Goal: Transaction & Acquisition: Purchase product/service

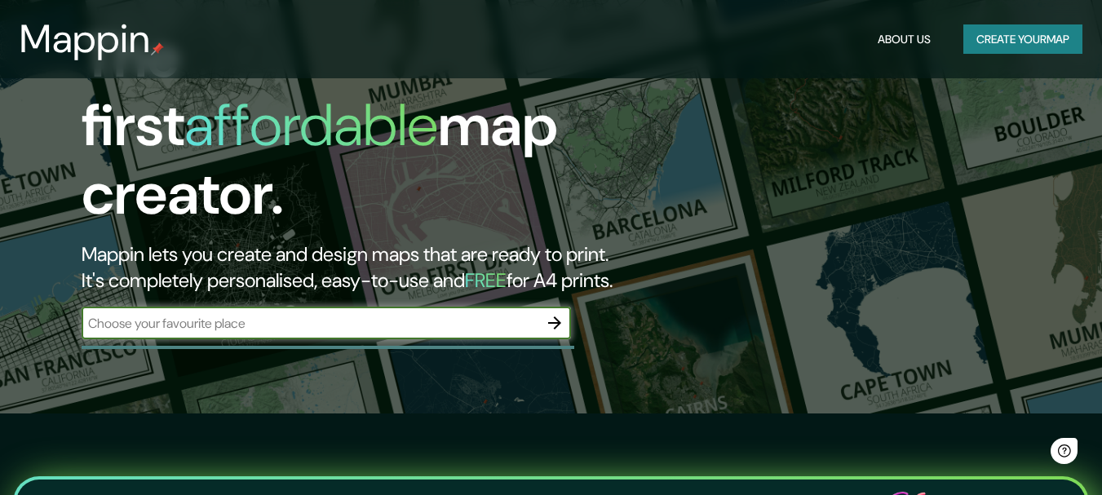
click at [233, 314] on input "text" at bounding box center [310, 323] width 457 height 19
type input "[GEOGRAPHIC_DATA]"
click at [558, 316] on icon "button" at bounding box center [554, 322] width 13 height 13
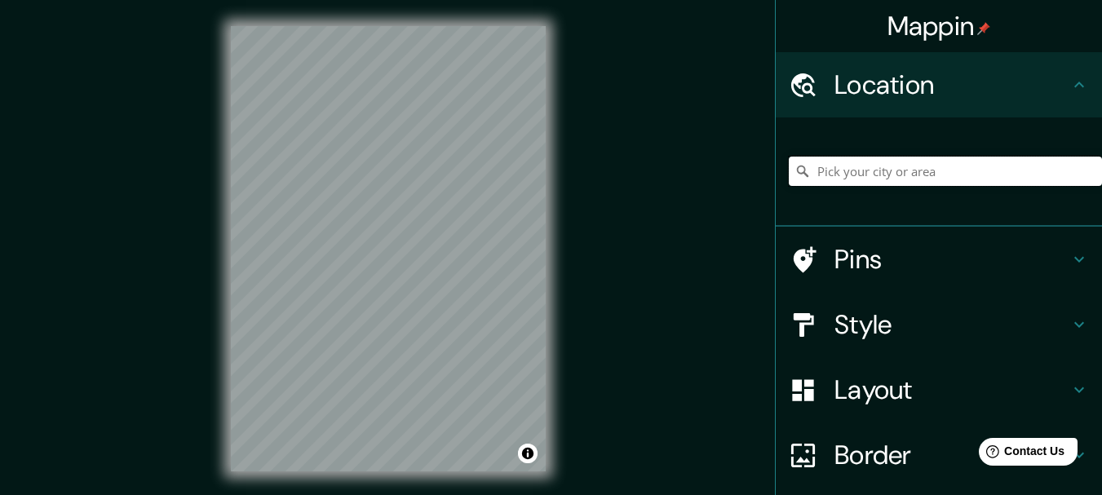
click at [834, 169] on input "Pick your city or area" at bounding box center [944, 171] width 313 height 29
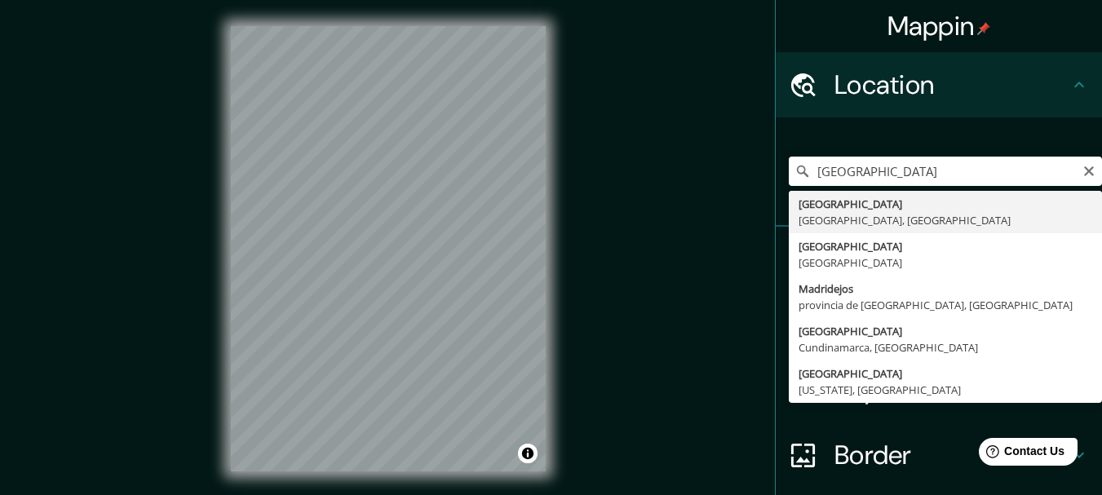
type input "[GEOGRAPHIC_DATA], [GEOGRAPHIC_DATA], [GEOGRAPHIC_DATA]"
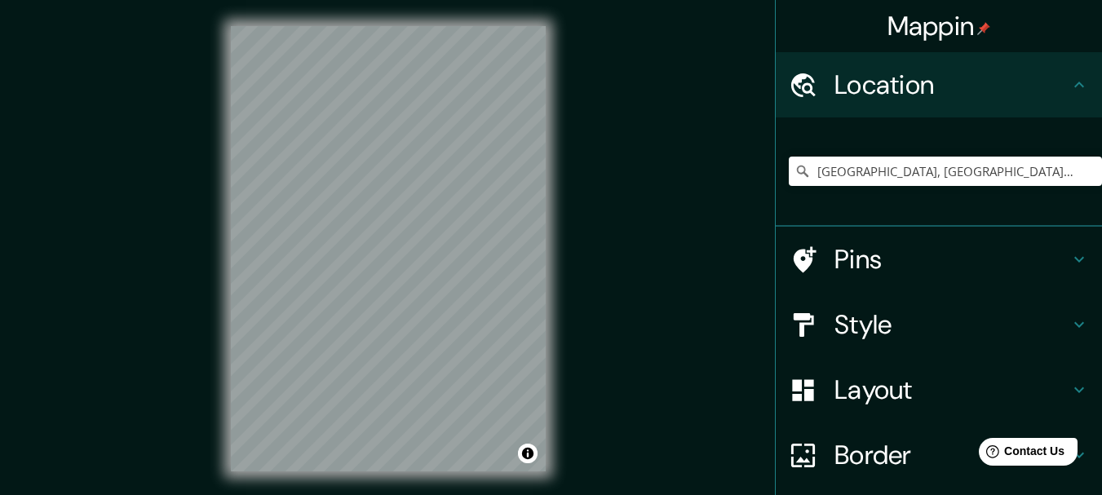
click at [956, 260] on h4 "Pins" at bounding box center [951, 259] width 235 height 33
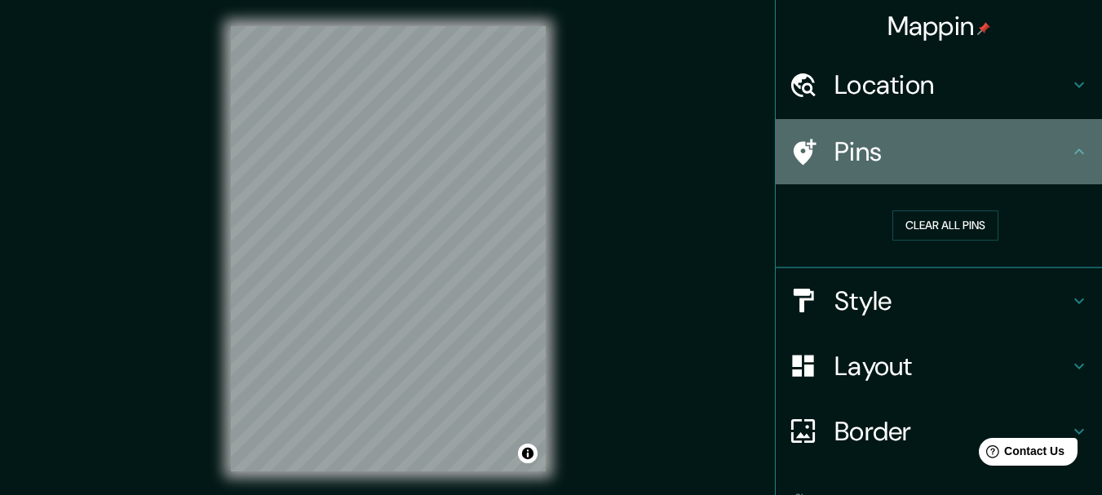
click at [1031, 159] on h4 "Pins" at bounding box center [951, 151] width 235 height 33
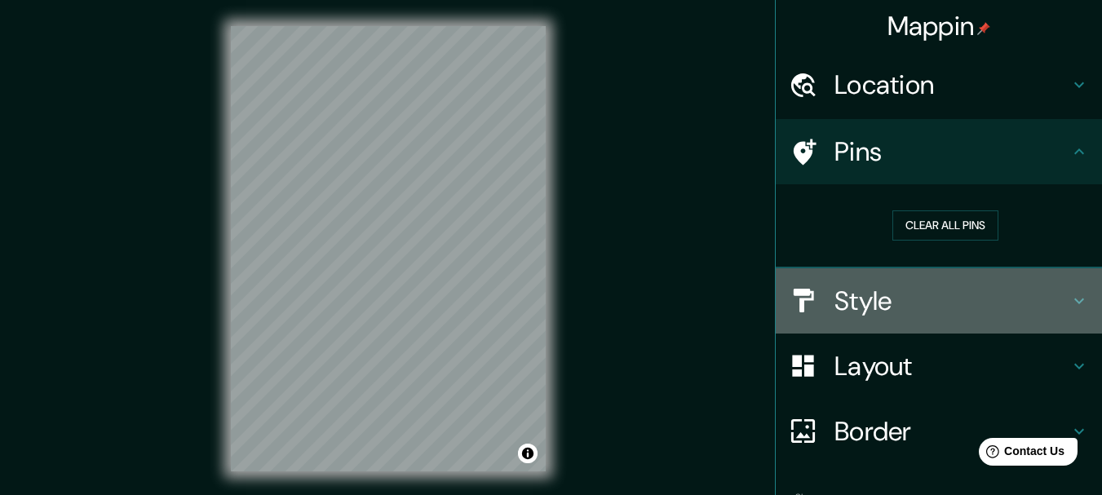
click at [899, 301] on h4 "Style" at bounding box center [951, 301] width 235 height 33
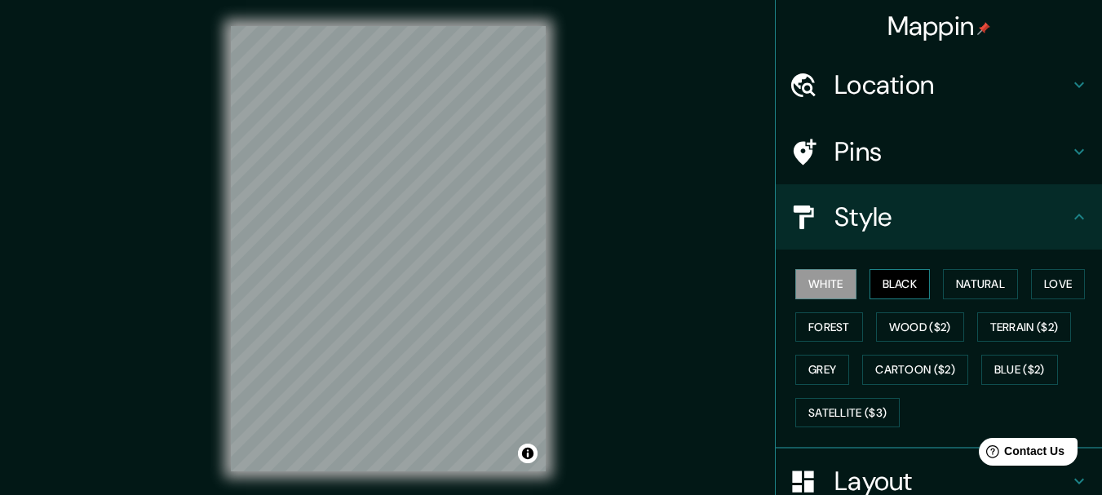
click at [895, 281] on button "Black" at bounding box center [899, 284] width 61 height 30
click at [961, 287] on button "Natural" at bounding box center [980, 284] width 75 height 30
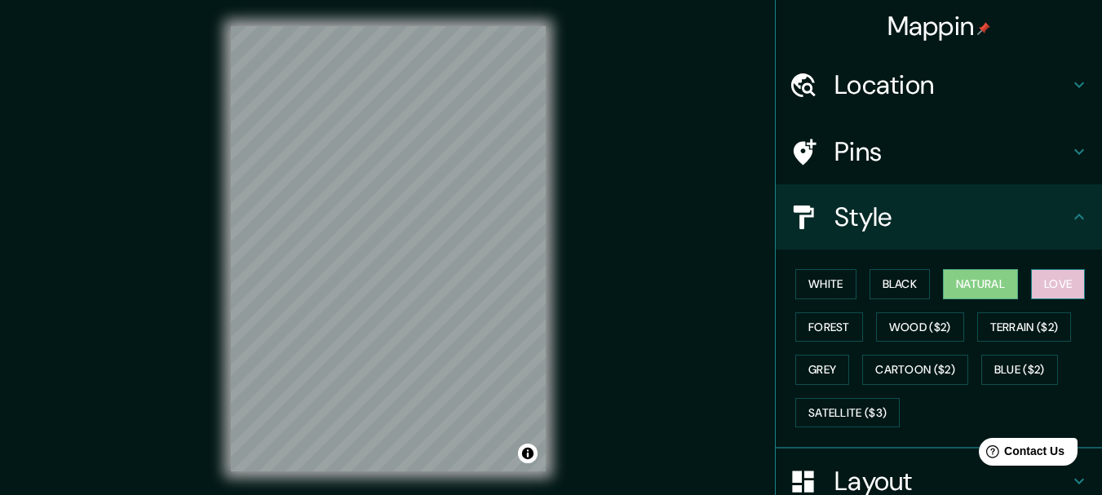
click at [1048, 289] on button "Love" at bounding box center [1058, 284] width 54 height 30
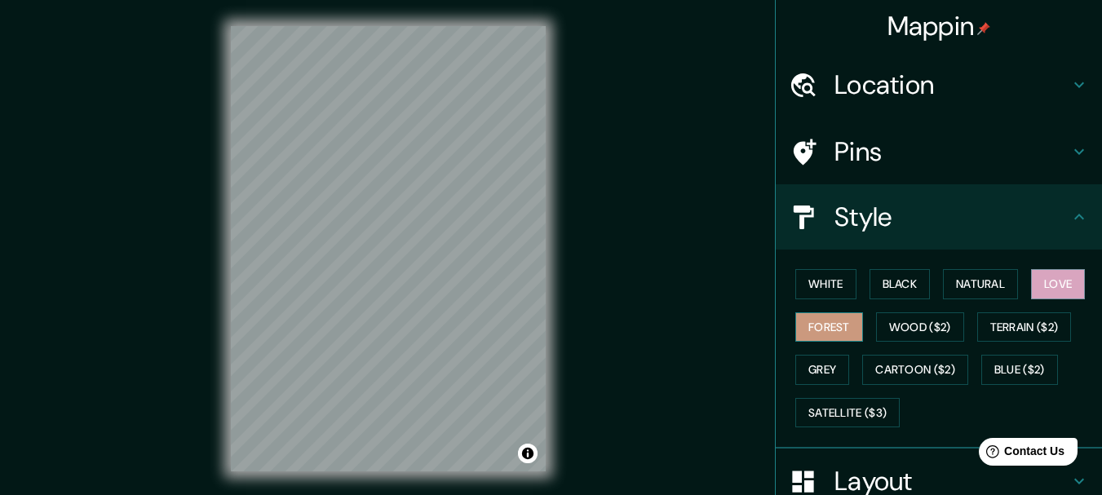
click at [827, 322] on button "Forest" at bounding box center [829, 327] width 68 height 30
click at [813, 369] on button "Grey" at bounding box center [822, 370] width 54 height 30
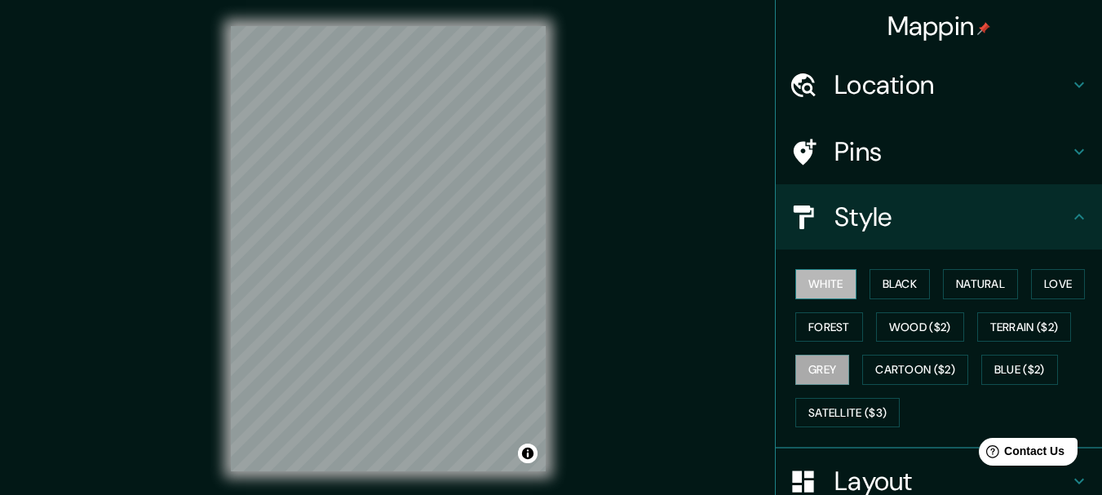
click at [823, 280] on button "White" at bounding box center [825, 284] width 61 height 30
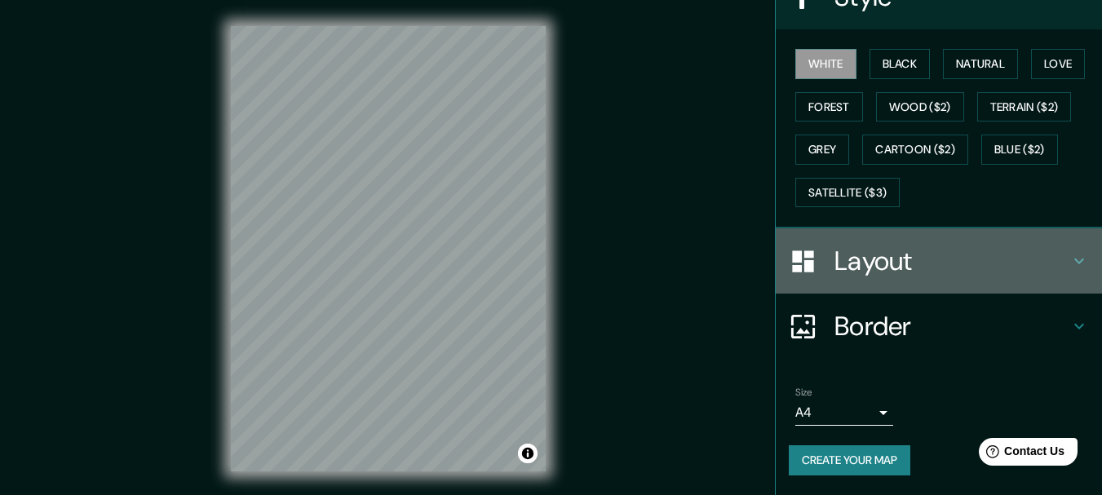
click at [1014, 254] on h4 "Layout" at bounding box center [951, 261] width 235 height 33
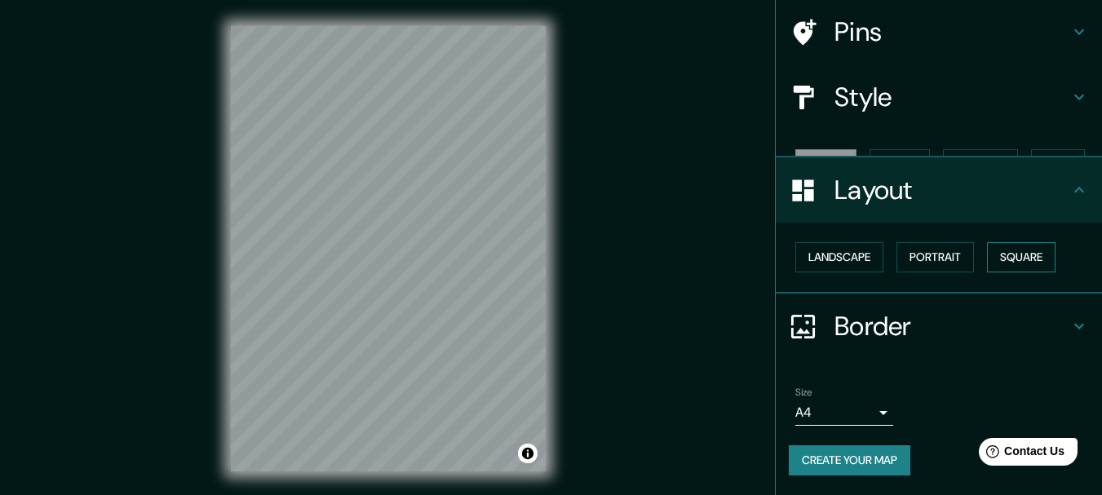
scroll to position [91, 0]
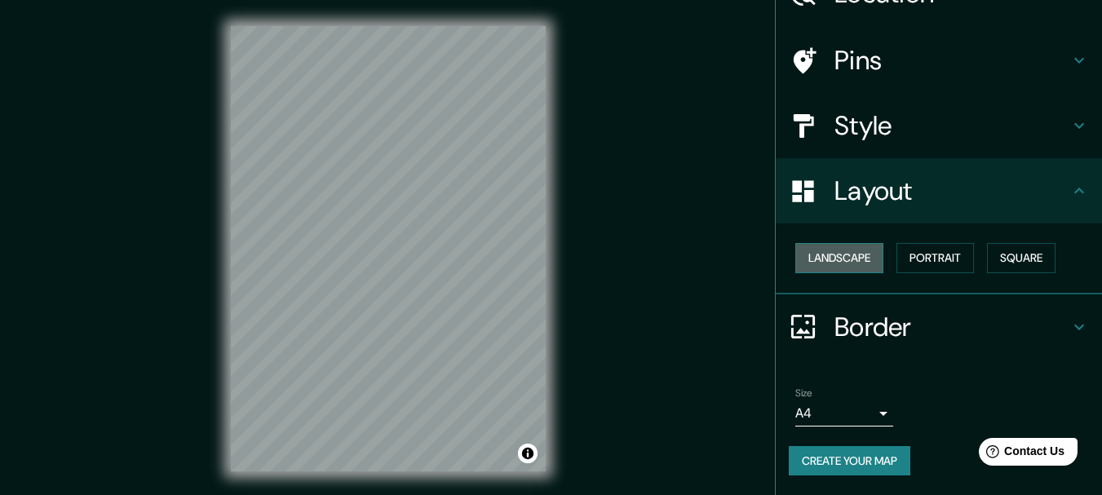
click at [813, 255] on button "Landscape" at bounding box center [839, 258] width 88 height 30
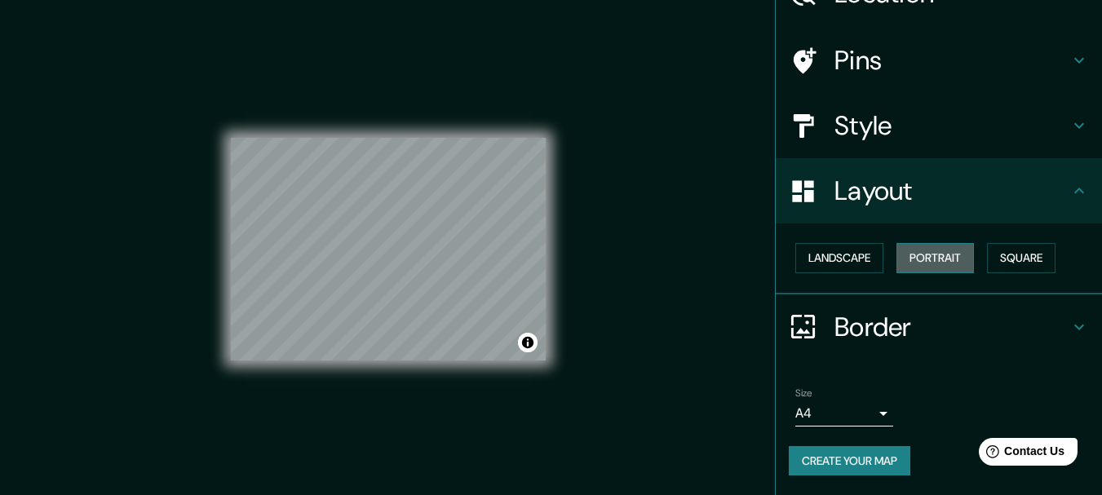
drag, startPoint x: 906, startPoint y: 257, endPoint x: 936, endPoint y: 257, distance: 30.2
click at [907, 257] on button "Portrait" at bounding box center [934, 258] width 77 height 30
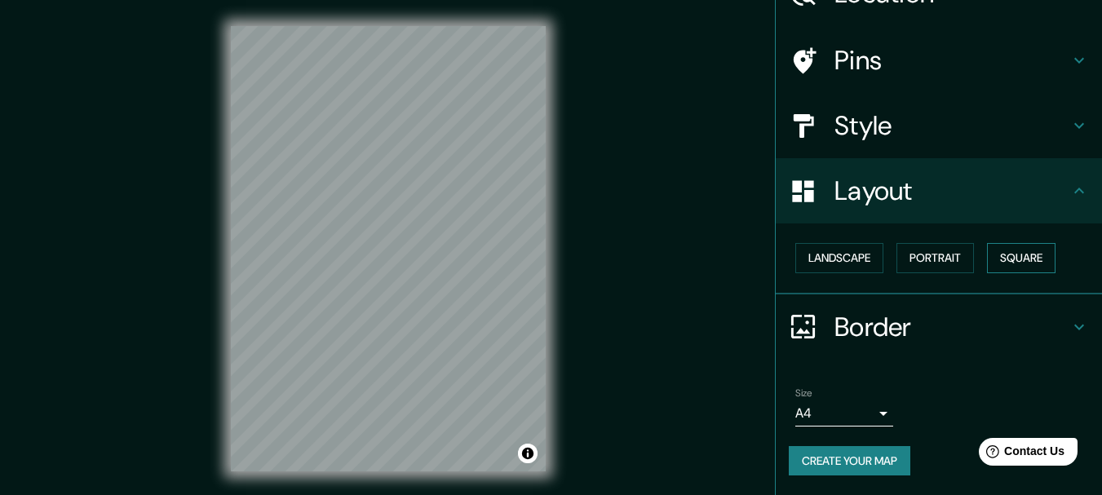
click at [1019, 267] on button "Square" at bounding box center [1021, 258] width 68 height 30
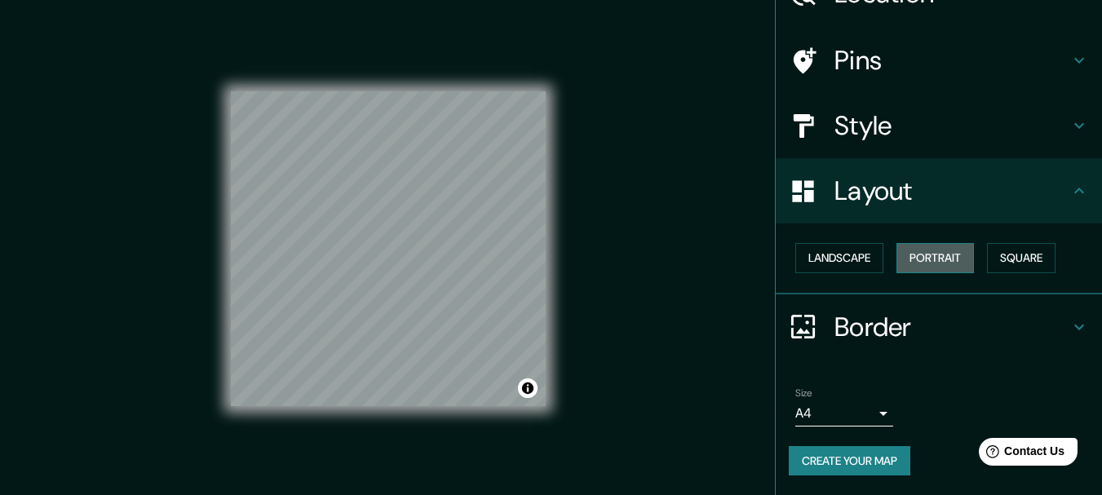
click at [933, 263] on button "Portrait" at bounding box center [934, 258] width 77 height 30
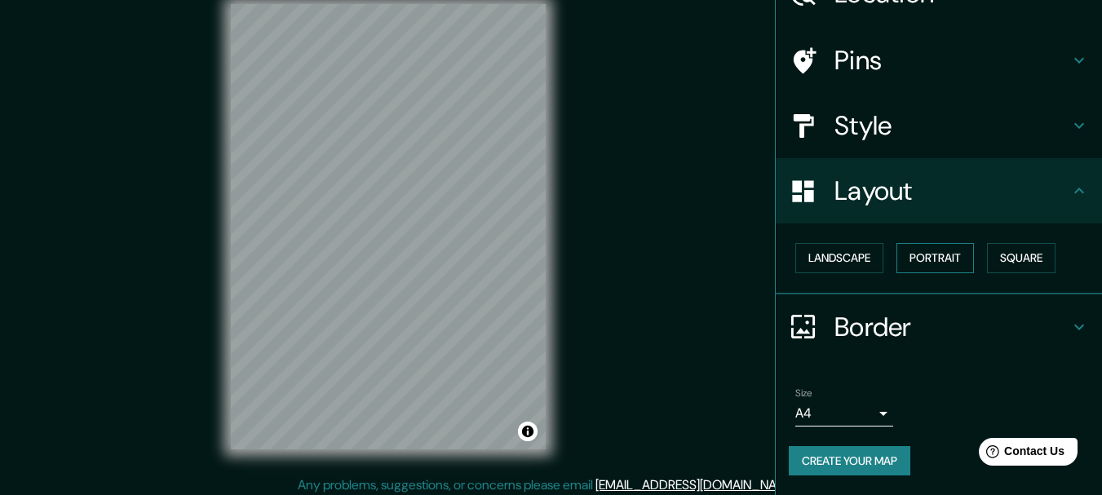
scroll to position [29, 0]
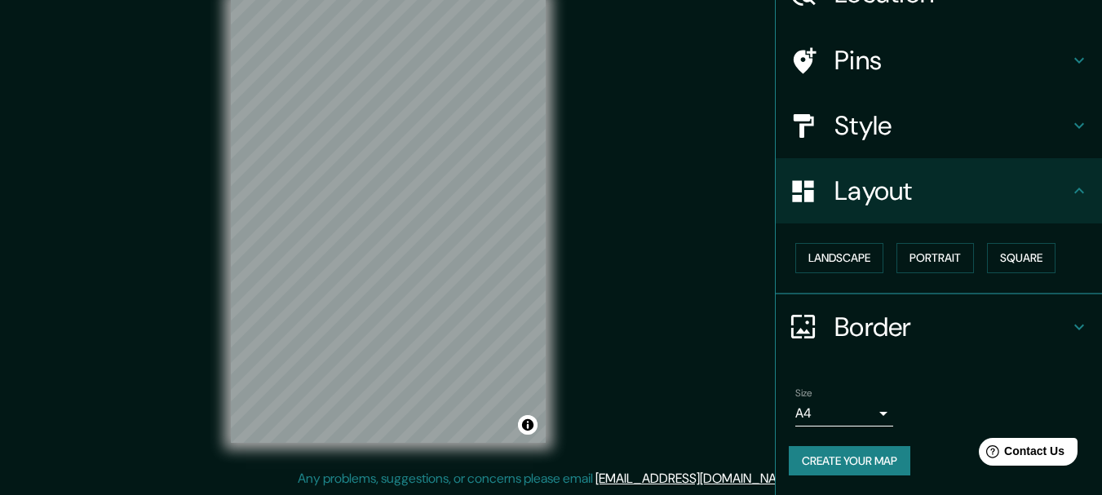
click at [876, 324] on h4 "Border" at bounding box center [951, 327] width 235 height 33
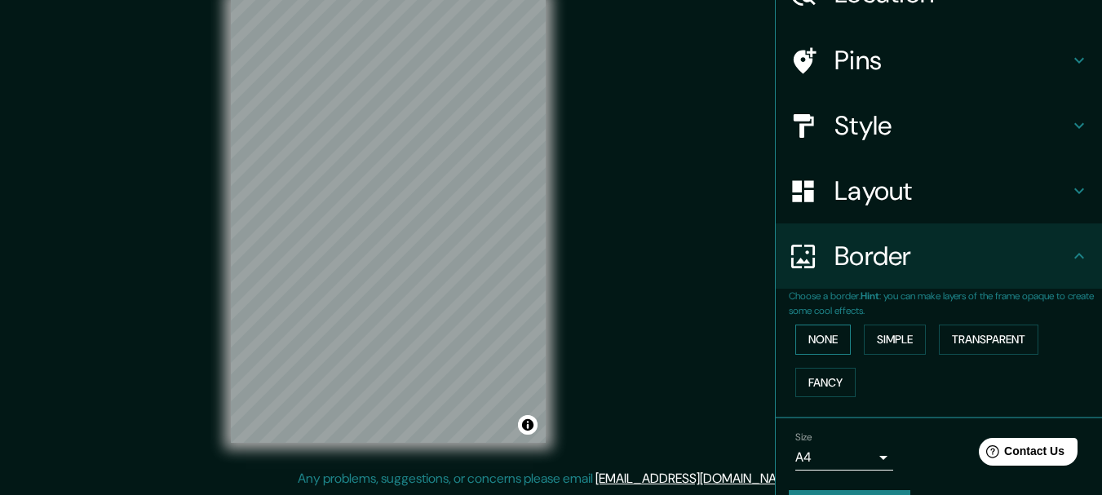
click at [825, 342] on button "None" at bounding box center [822, 340] width 55 height 30
click at [818, 389] on button "Fancy" at bounding box center [825, 383] width 60 height 30
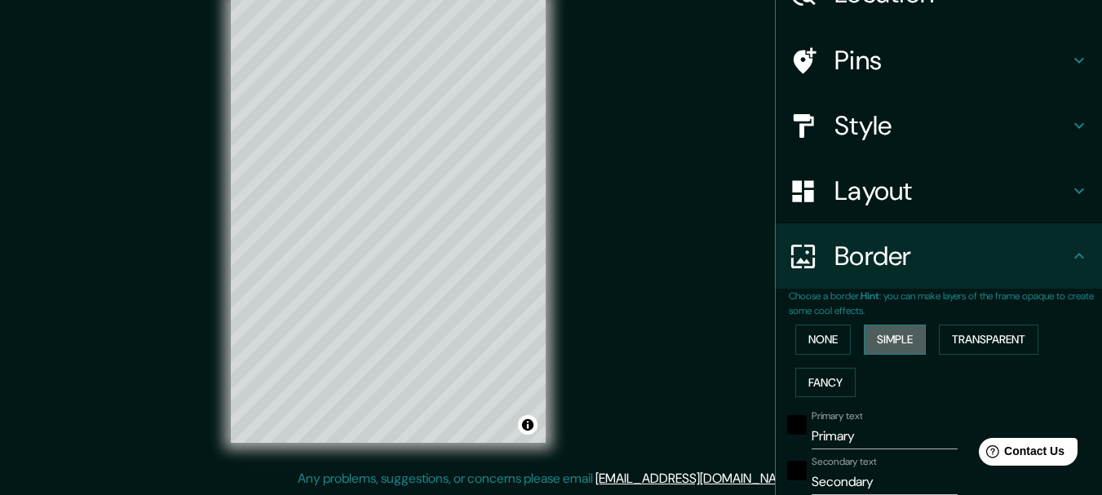
click at [907, 341] on button "Simple" at bounding box center [894, 340] width 62 height 30
click at [998, 329] on button "Transparent" at bounding box center [987, 340] width 99 height 30
click at [888, 339] on button "Simple" at bounding box center [894, 340] width 62 height 30
click at [815, 380] on button "Fancy" at bounding box center [825, 383] width 60 height 30
click at [868, 339] on button "Simple" at bounding box center [894, 340] width 62 height 30
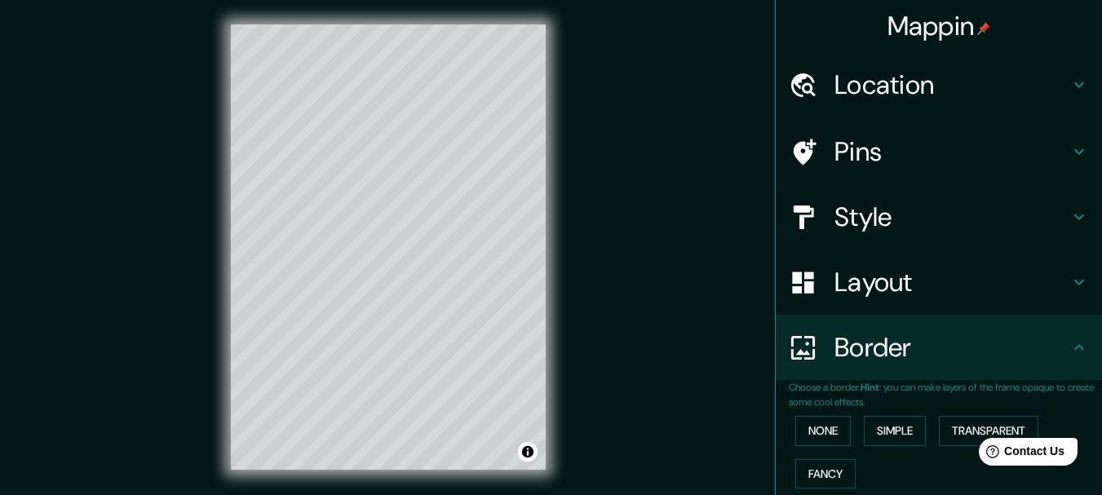
scroll to position [0, 0]
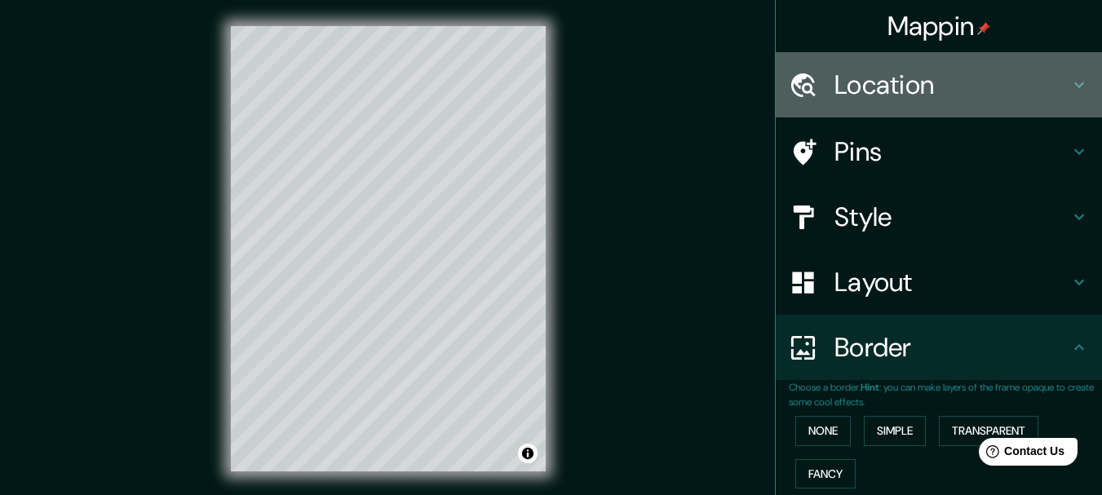
click at [898, 69] on h4 "Location" at bounding box center [951, 84] width 235 height 33
type input "154"
type input "31"
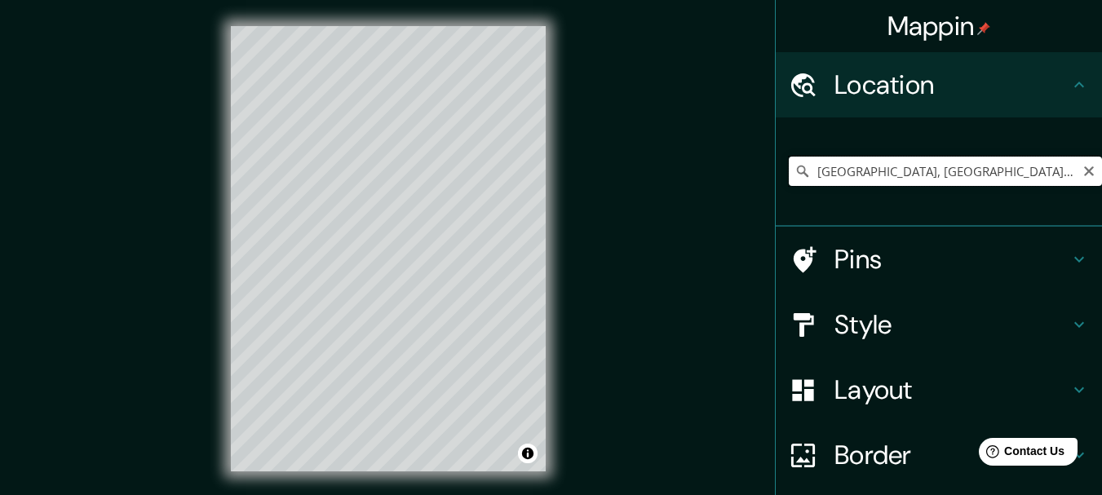
click at [877, 173] on input "[GEOGRAPHIC_DATA], [GEOGRAPHIC_DATA], [GEOGRAPHIC_DATA]" at bounding box center [944, 171] width 313 height 29
click at [843, 167] on input "[GEOGRAPHIC_DATA], [GEOGRAPHIC_DATA]" at bounding box center [944, 171] width 313 height 29
click at [844, 166] on input "[GEOGRAPHIC_DATA], [GEOGRAPHIC_DATA]" at bounding box center [944, 171] width 313 height 29
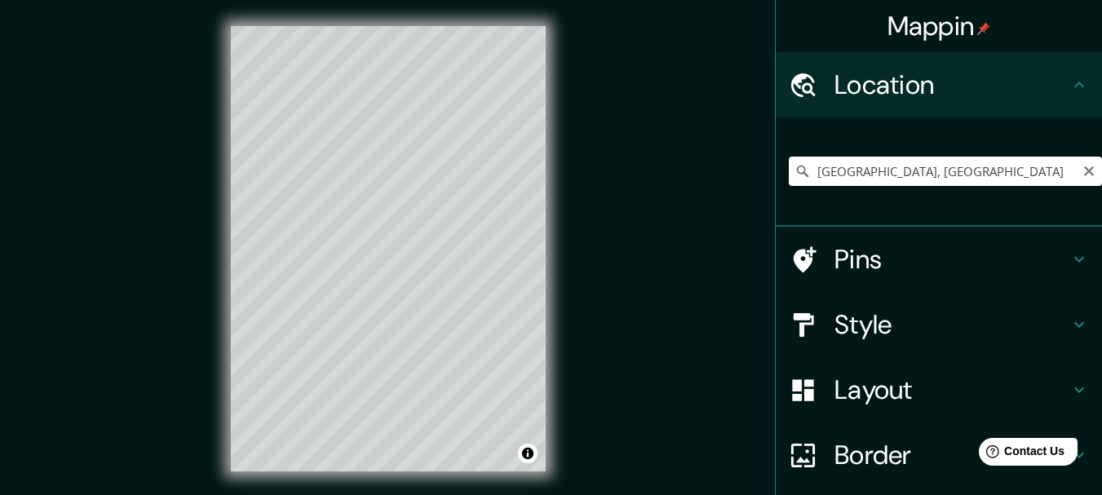
click at [844, 166] on input "[GEOGRAPHIC_DATA], [GEOGRAPHIC_DATA]" at bounding box center [944, 171] width 313 height 29
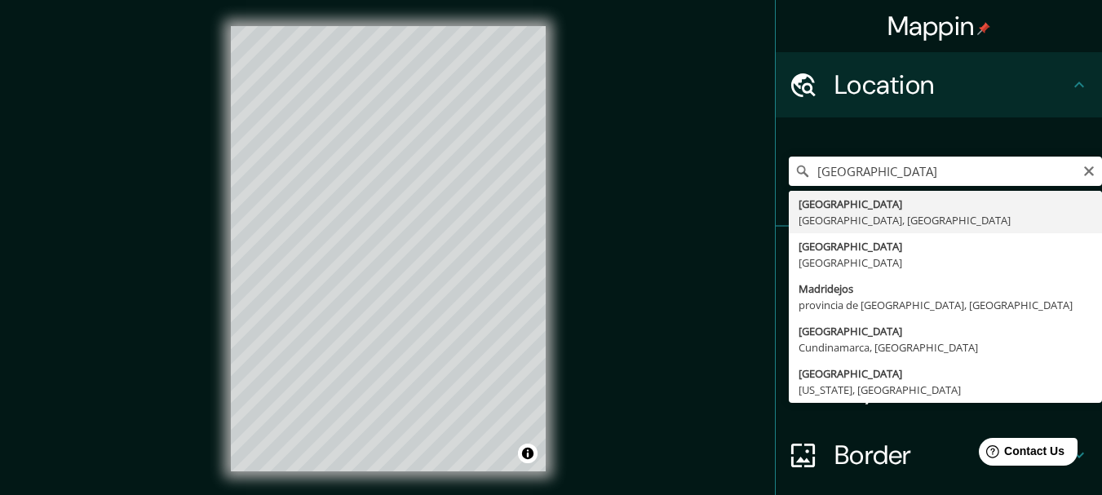
type input "[GEOGRAPHIC_DATA], [GEOGRAPHIC_DATA], [GEOGRAPHIC_DATA]"
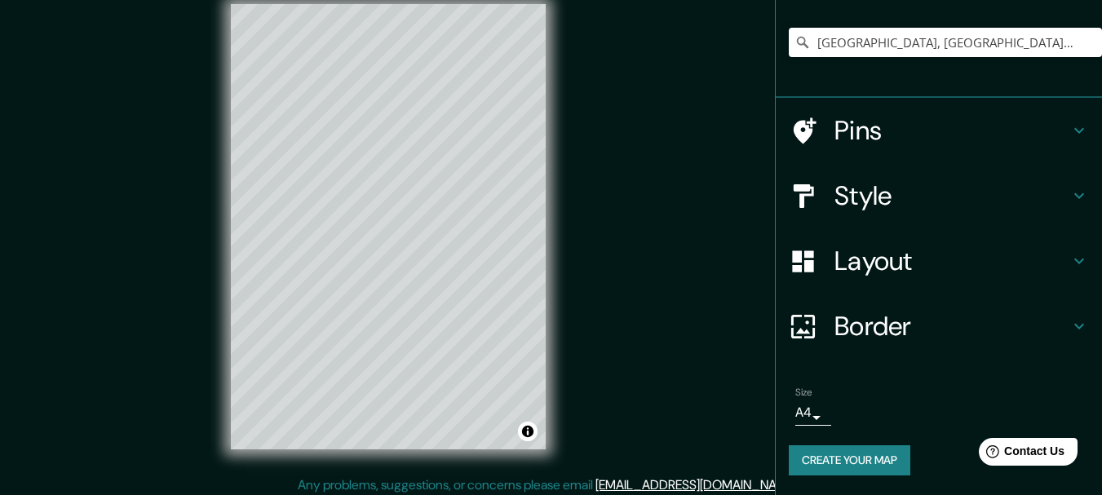
scroll to position [29, 0]
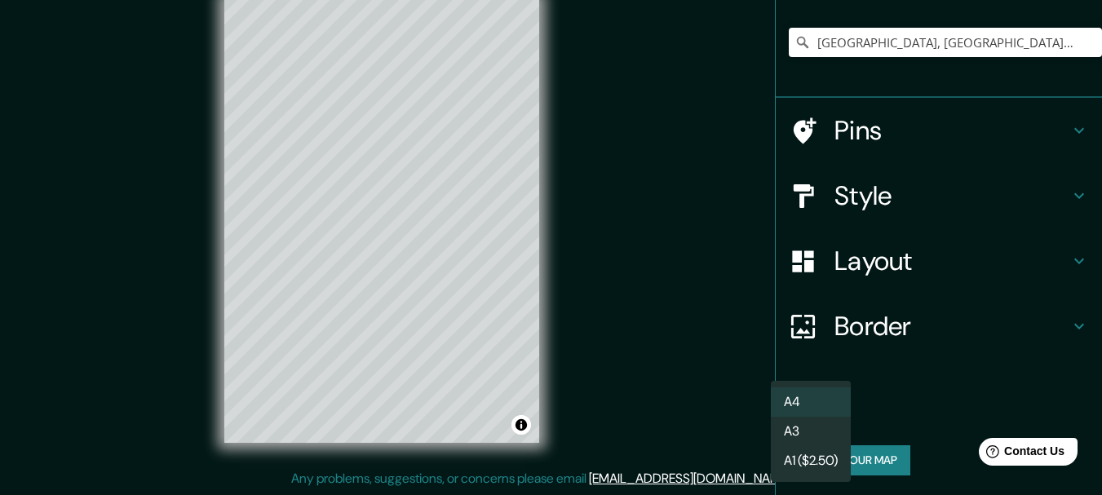
click at [792, 411] on body "Mappin Location Madrid, Madrid, España Pins Style Layout Border Choose a border…" at bounding box center [551, 218] width 1102 height 495
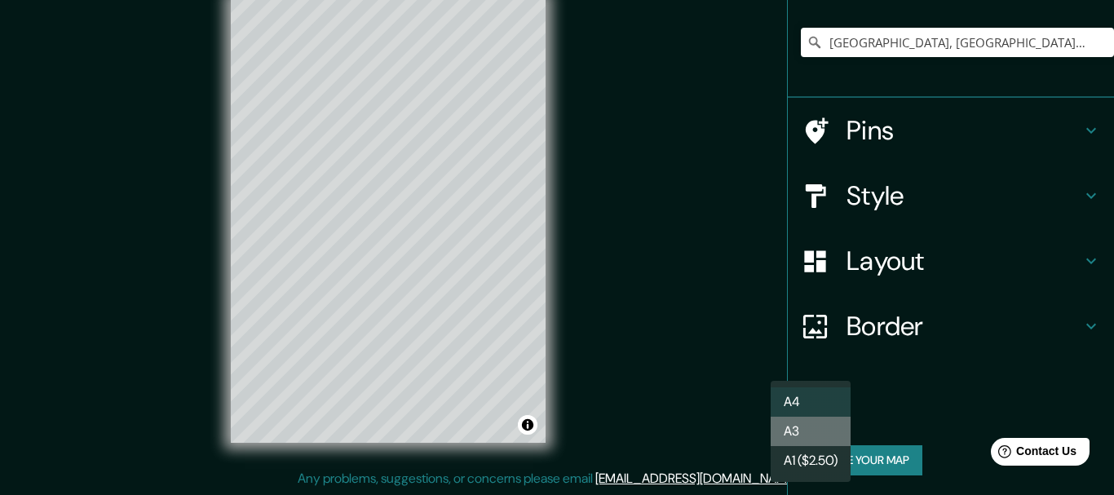
click at [807, 429] on li "A3" at bounding box center [810, 431] width 80 height 29
type input "a4"
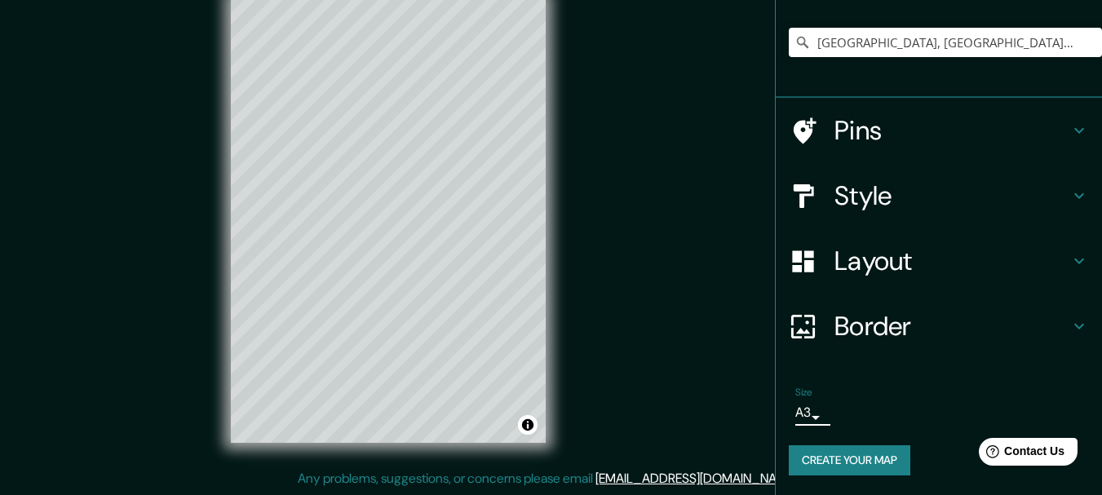
click at [829, 447] on button "Create your map" at bounding box center [848, 460] width 121 height 30
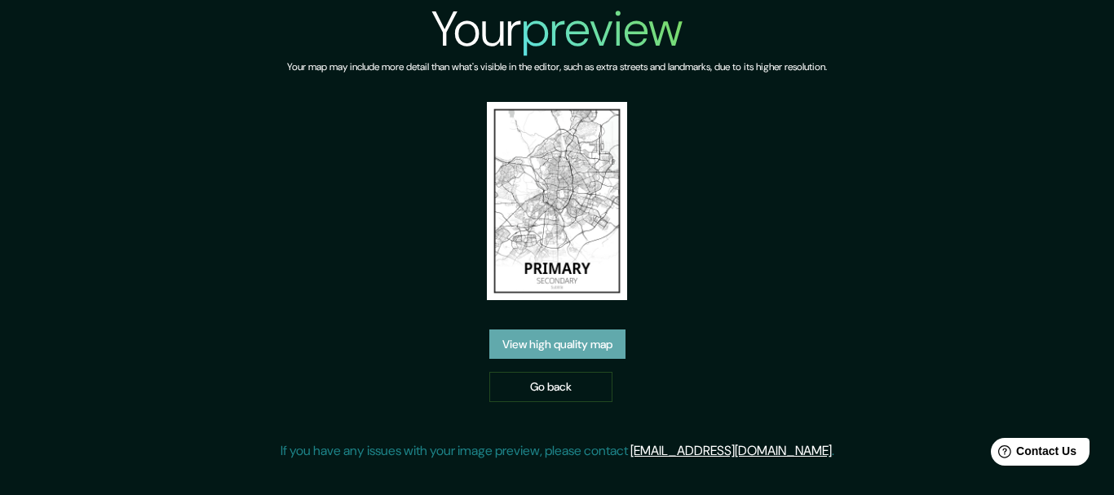
click at [550, 342] on link "View high quality map" at bounding box center [557, 344] width 136 height 30
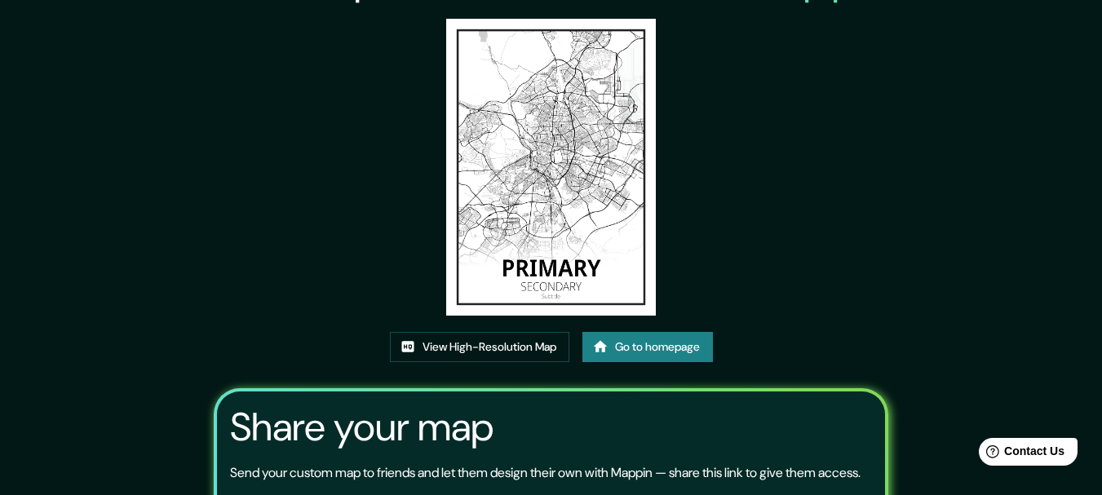
scroll to position [46, 0]
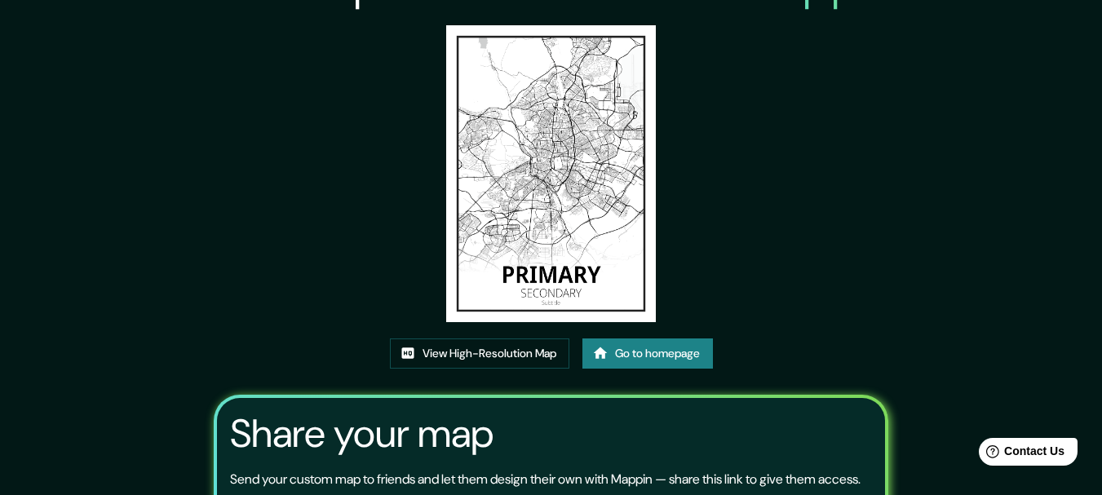
click at [564, 149] on img at bounding box center [551, 173] width 210 height 297
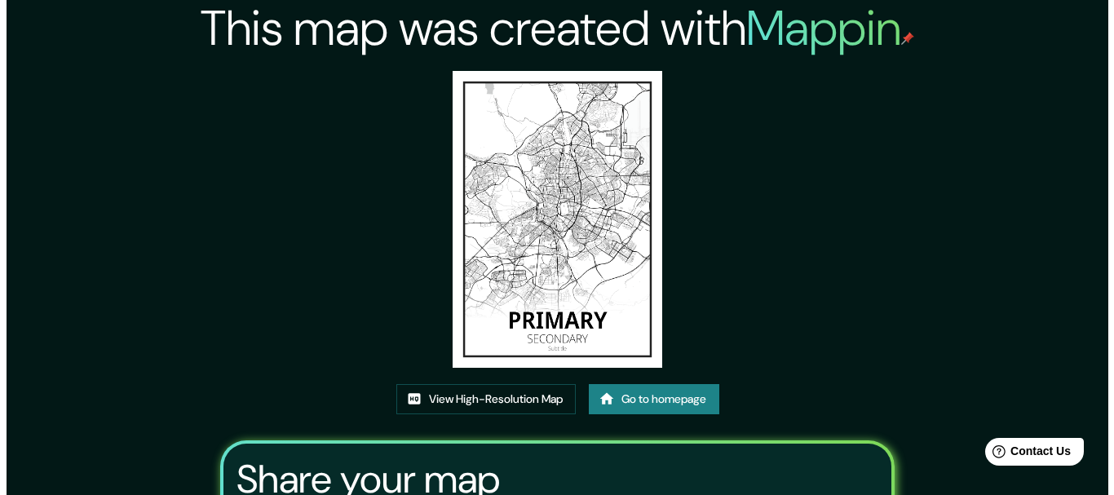
scroll to position [0, 0]
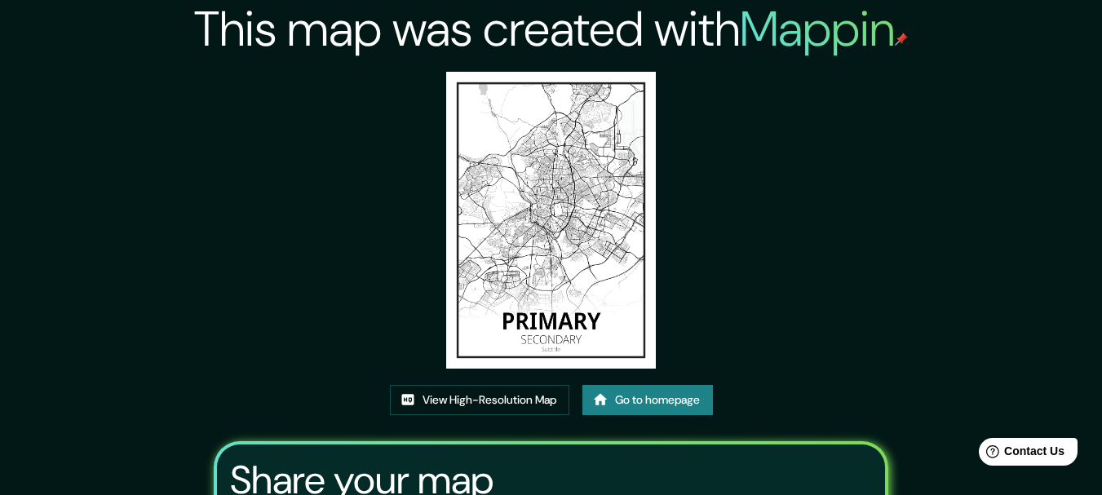
click at [506, 261] on img at bounding box center [551, 220] width 210 height 297
click at [513, 411] on link "View High-Resolution Map" at bounding box center [479, 400] width 179 height 30
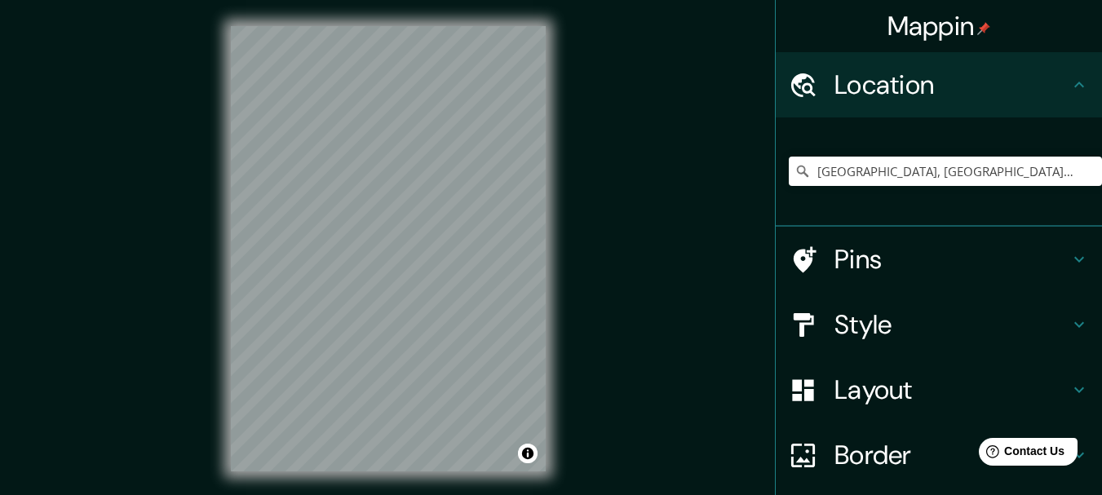
click at [960, 86] on h4 "Location" at bounding box center [951, 84] width 235 height 33
click at [1069, 81] on icon at bounding box center [1079, 85] width 20 height 20
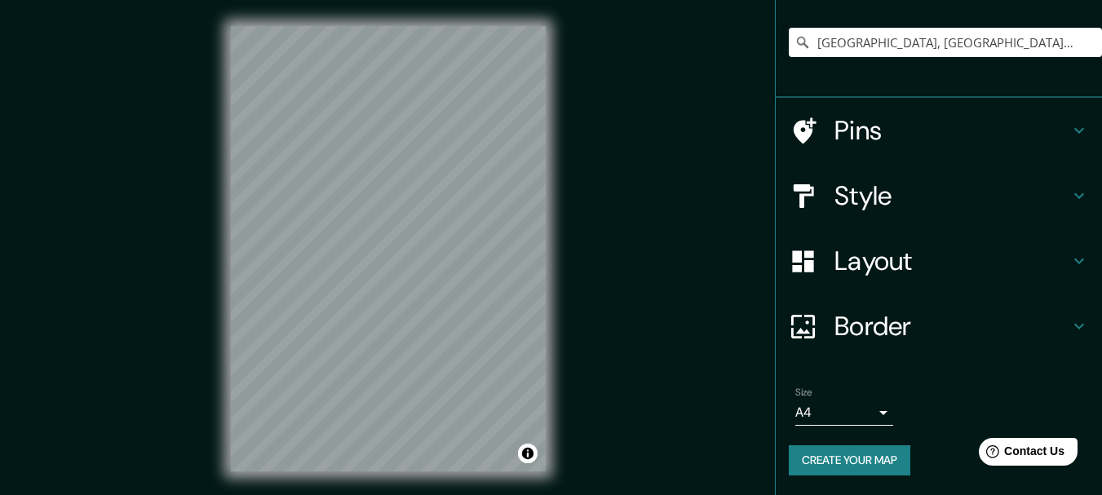
click at [939, 114] on h4 "Pins" at bounding box center [951, 130] width 235 height 33
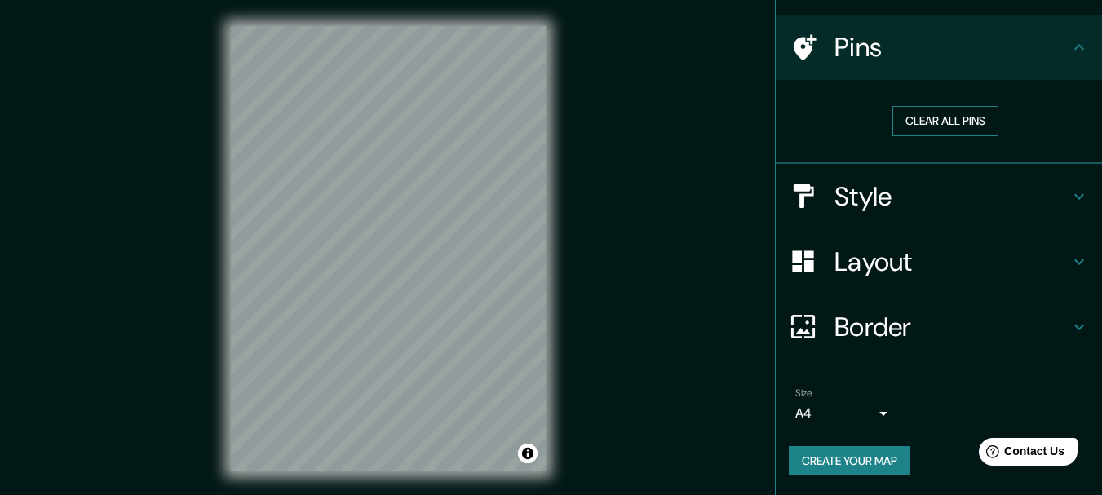
scroll to position [29, 0]
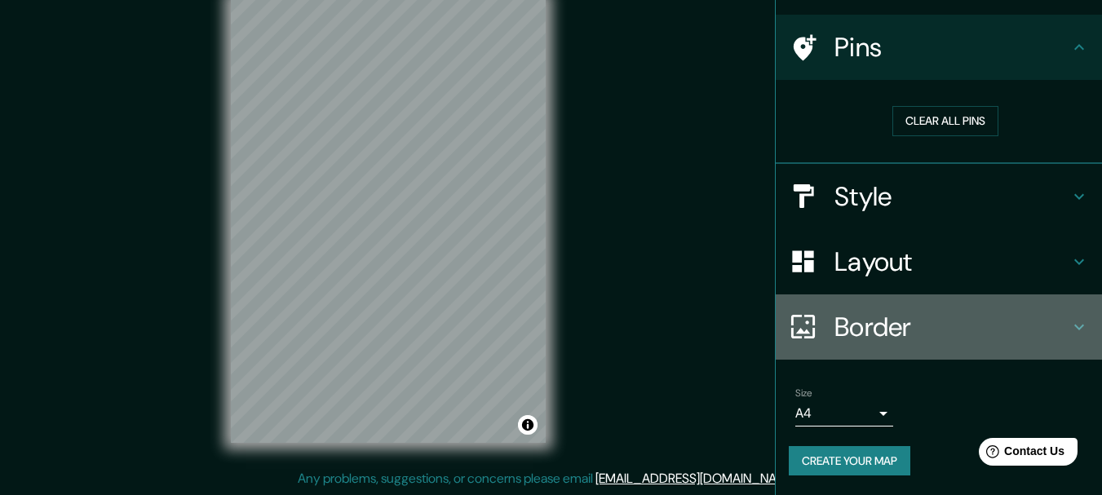
click at [903, 330] on h4 "Border" at bounding box center [951, 327] width 235 height 33
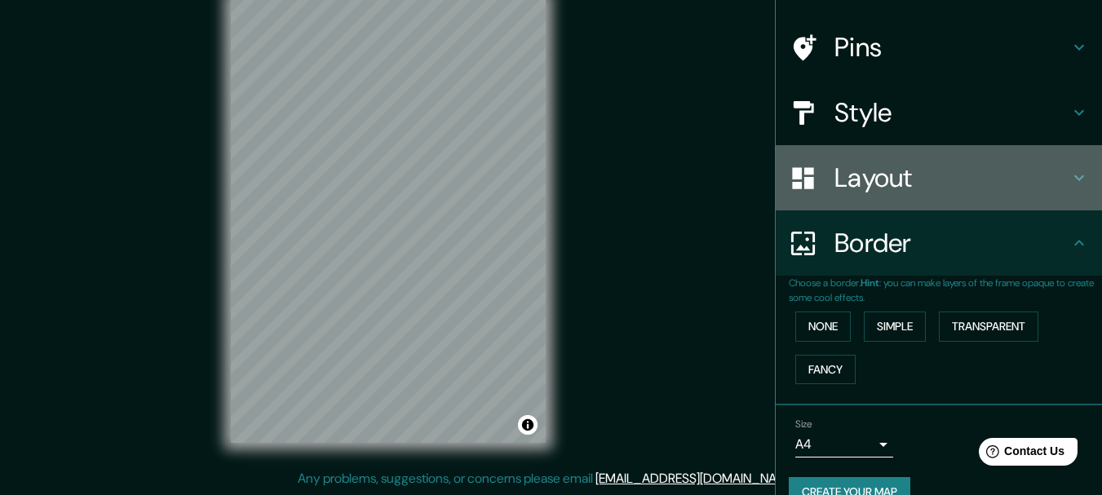
click at [936, 176] on h4 "Layout" at bounding box center [951, 177] width 235 height 33
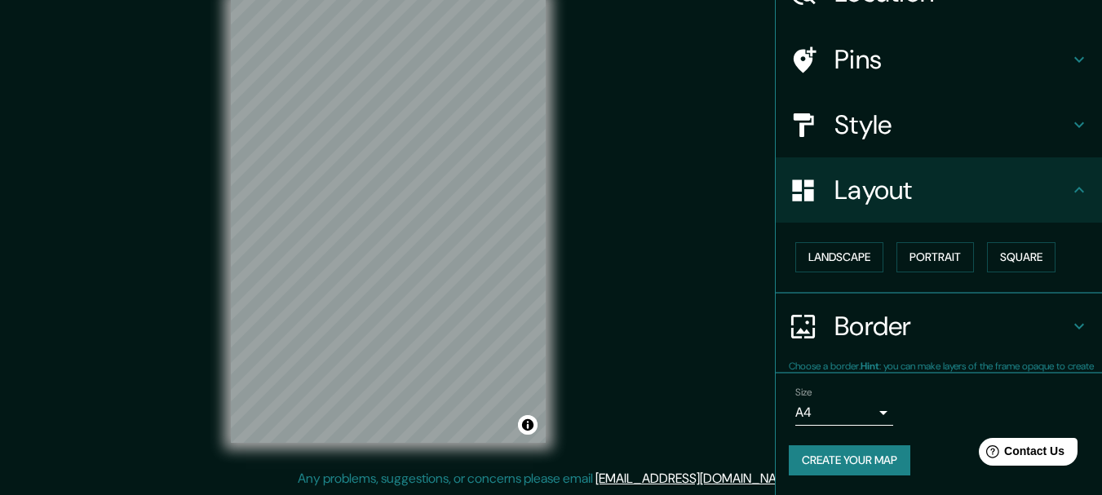
scroll to position [91, 0]
click at [939, 125] on h4 "Style" at bounding box center [951, 125] width 235 height 33
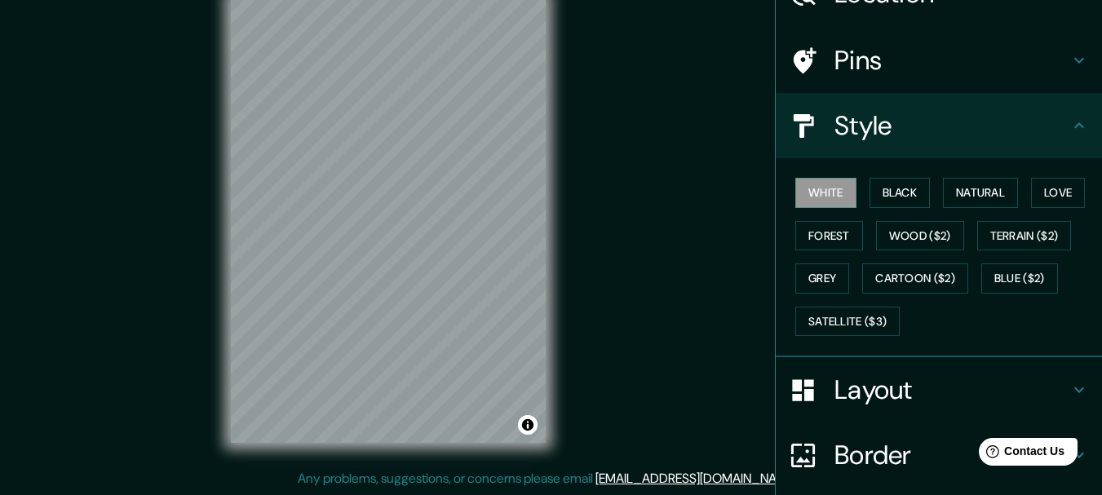
click at [918, 67] on h4 "Pins" at bounding box center [951, 60] width 235 height 33
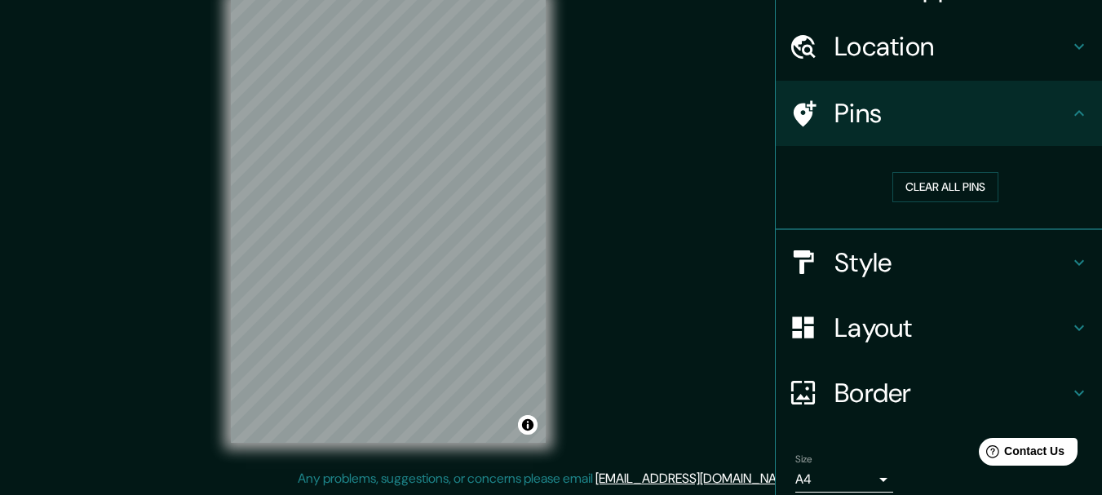
scroll to position [10, 0]
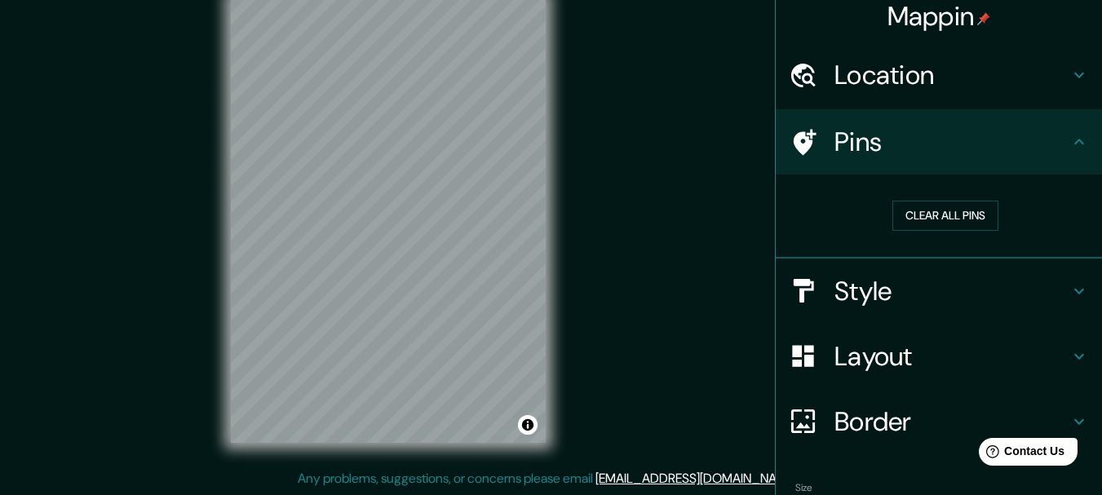
click at [915, 61] on h4 "Location" at bounding box center [951, 75] width 235 height 33
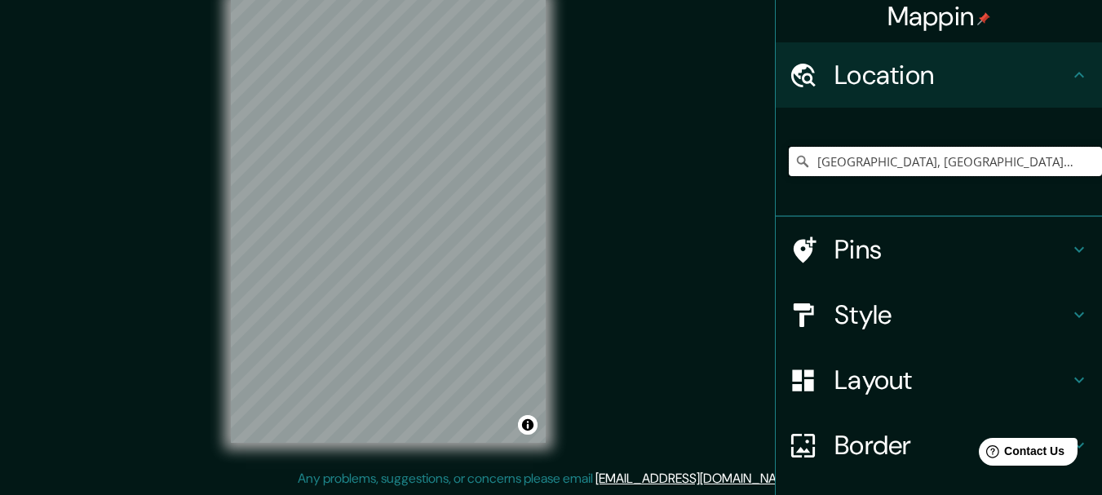
click at [869, 158] on input "[GEOGRAPHIC_DATA], [GEOGRAPHIC_DATA], [GEOGRAPHIC_DATA]" at bounding box center [944, 161] width 313 height 29
click at [886, 153] on input "[GEOGRAPHIC_DATA], [GEOGRAPHIC_DATA], [GEOGRAPHIC_DATA]" at bounding box center [944, 161] width 313 height 29
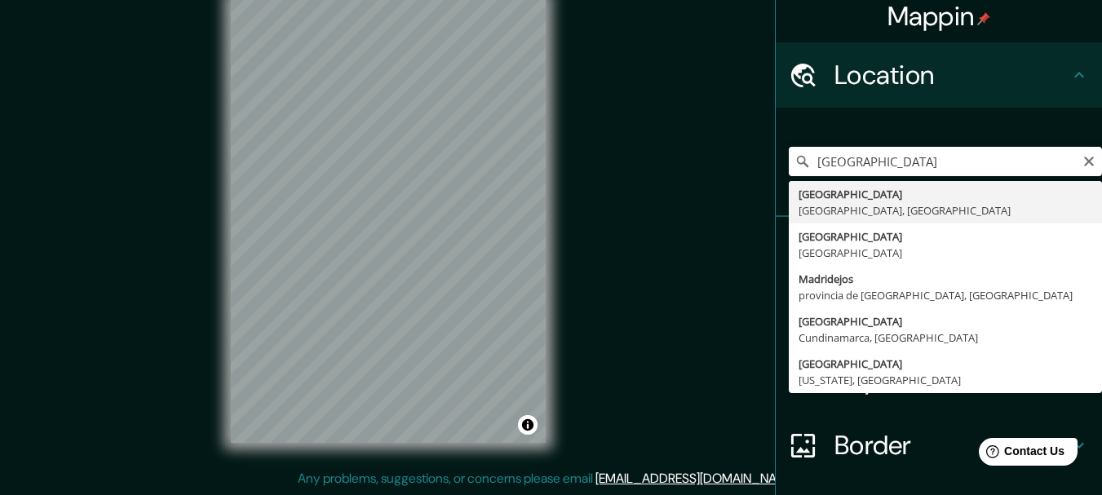
type input "[GEOGRAPHIC_DATA], [GEOGRAPHIC_DATA], [GEOGRAPHIC_DATA]"
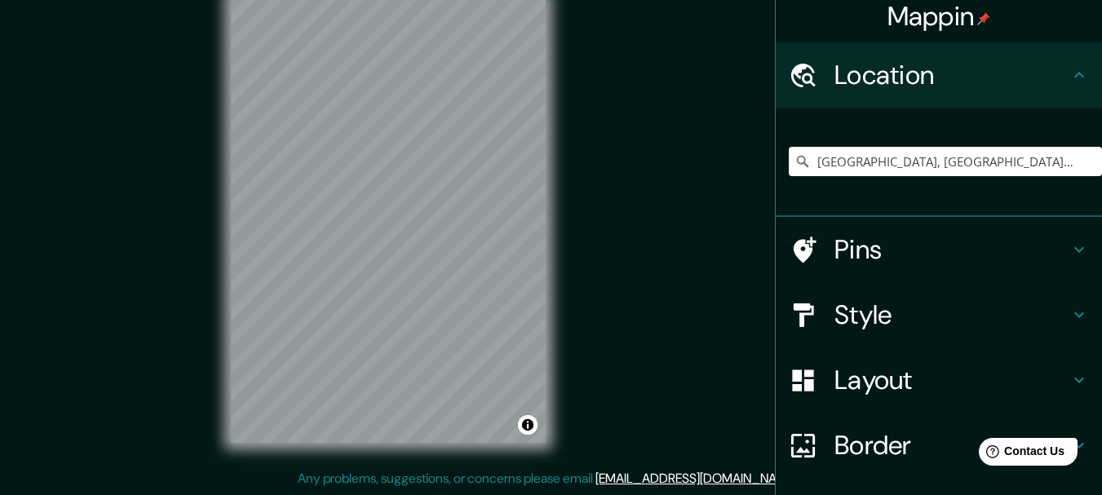
click at [933, 319] on h4 "Style" at bounding box center [951, 314] width 235 height 33
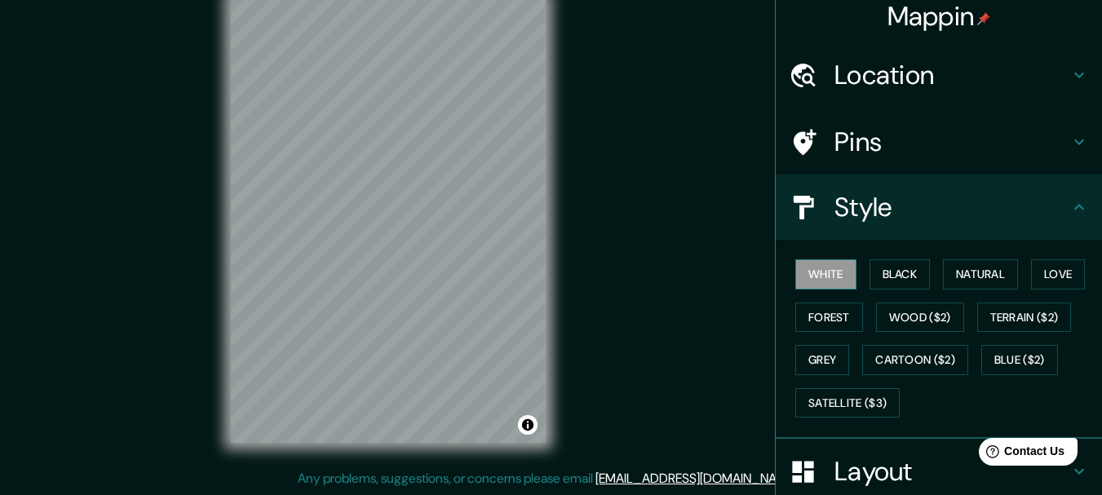
click at [823, 276] on button "White" at bounding box center [825, 274] width 61 height 30
click at [846, 121] on div "Pins" at bounding box center [938, 141] width 326 height 65
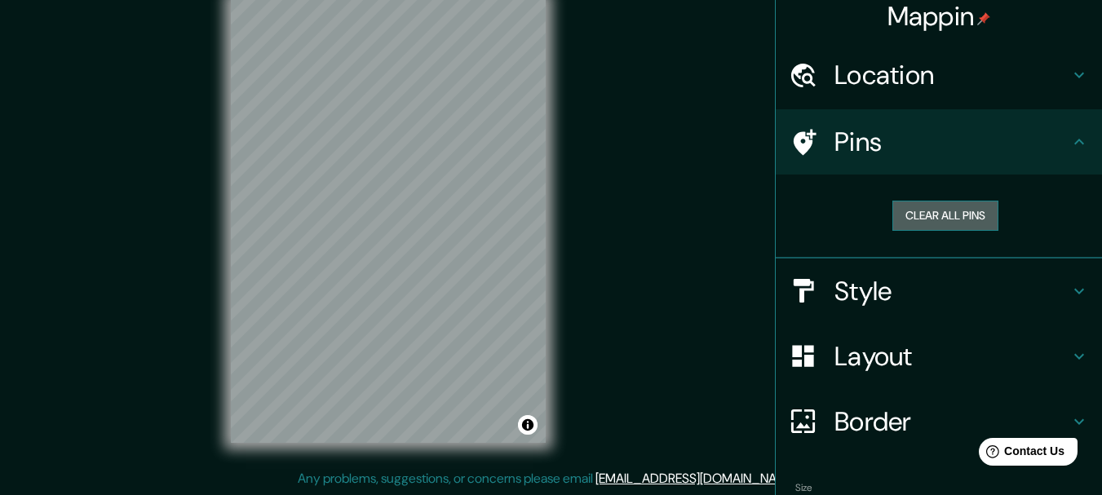
click at [935, 213] on button "Clear all pins" at bounding box center [945, 216] width 106 height 30
click at [931, 144] on h4 "Pins" at bounding box center [951, 142] width 235 height 33
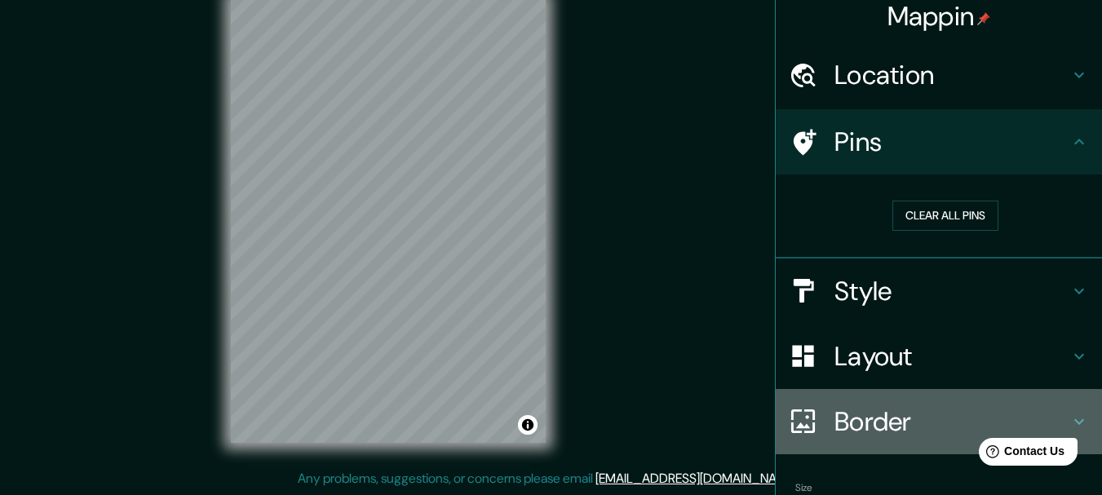
click at [859, 390] on div "Border" at bounding box center [938, 421] width 326 height 65
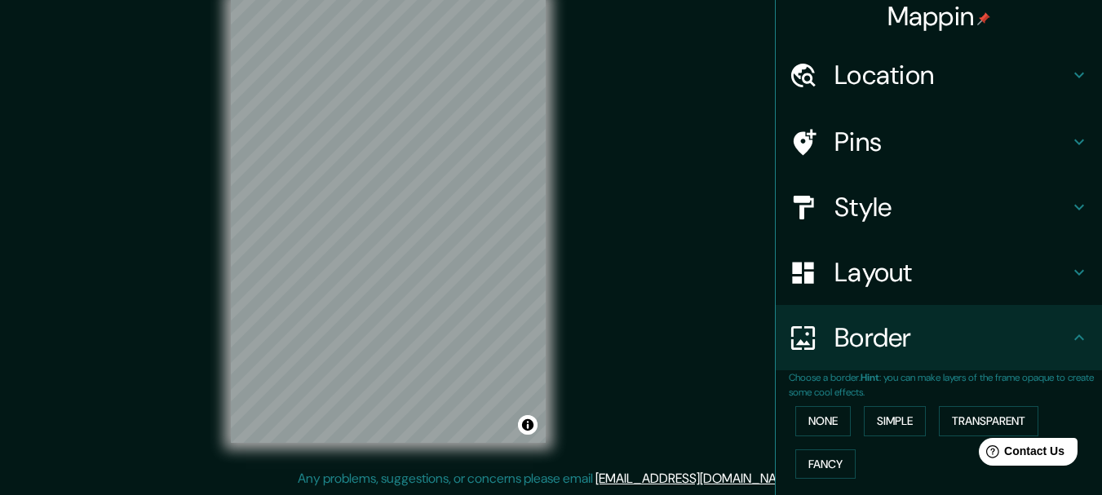
click at [885, 289] on h4 "Layout" at bounding box center [951, 272] width 235 height 33
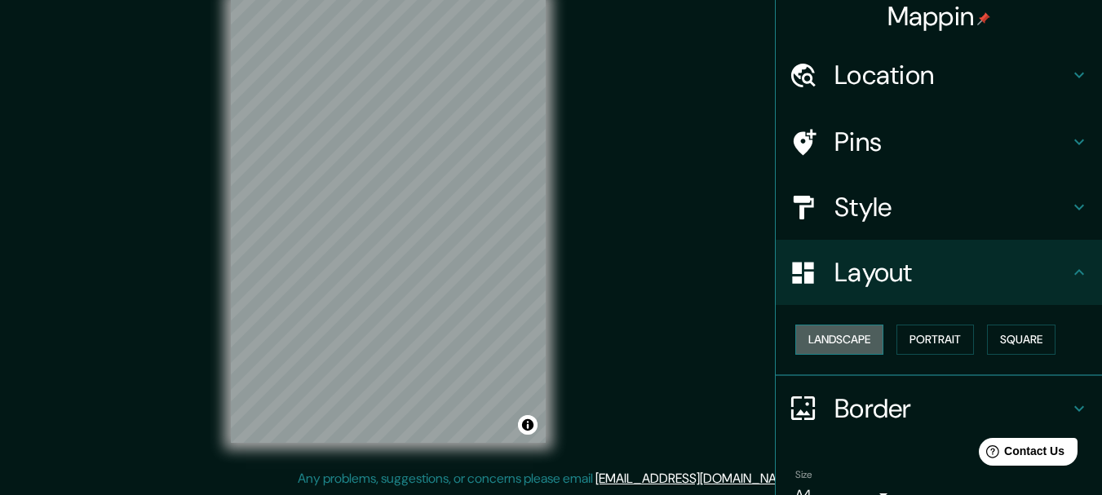
click at [818, 342] on button "Landscape" at bounding box center [839, 340] width 88 height 30
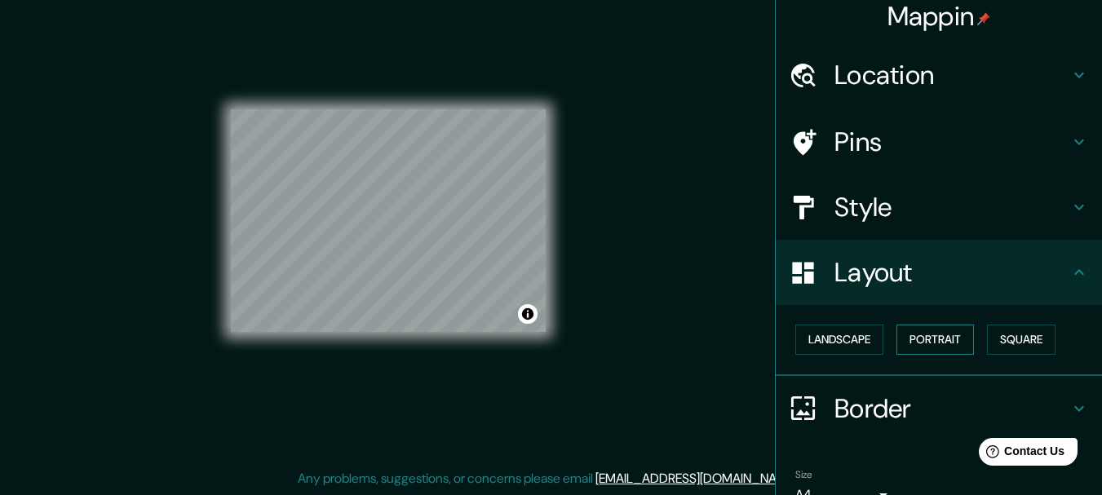
click at [938, 336] on button "Portrait" at bounding box center [934, 340] width 77 height 30
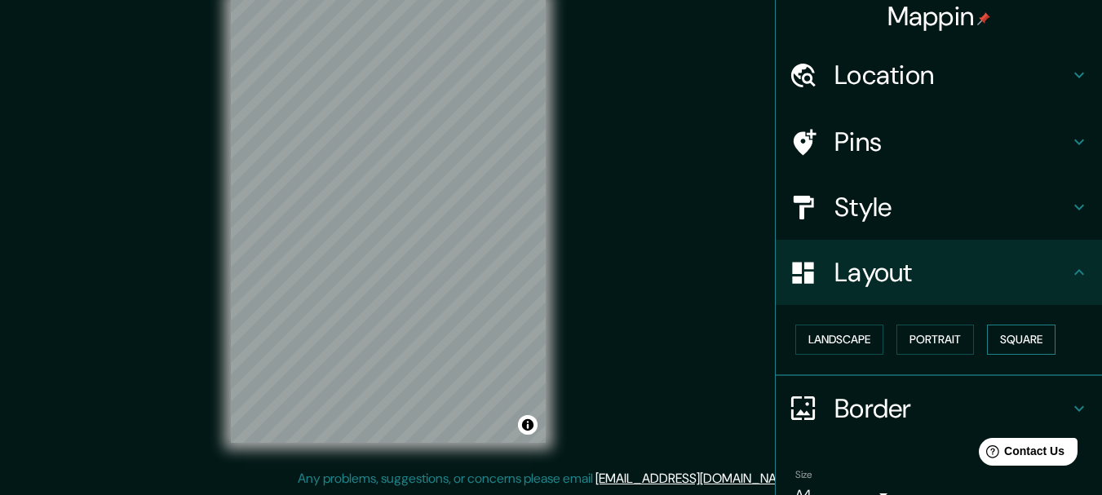
click at [989, 336] on button "Square" at bounding box center [1021, 340] width 68 height 30
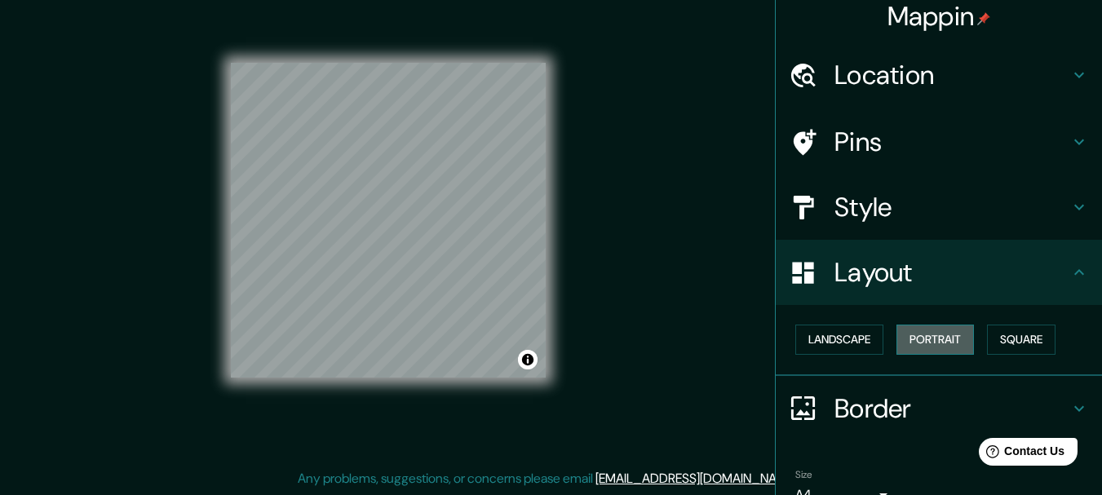
click at [920, 342] on button "Portrait" at bounding box center [934, 340] width 77 height 30
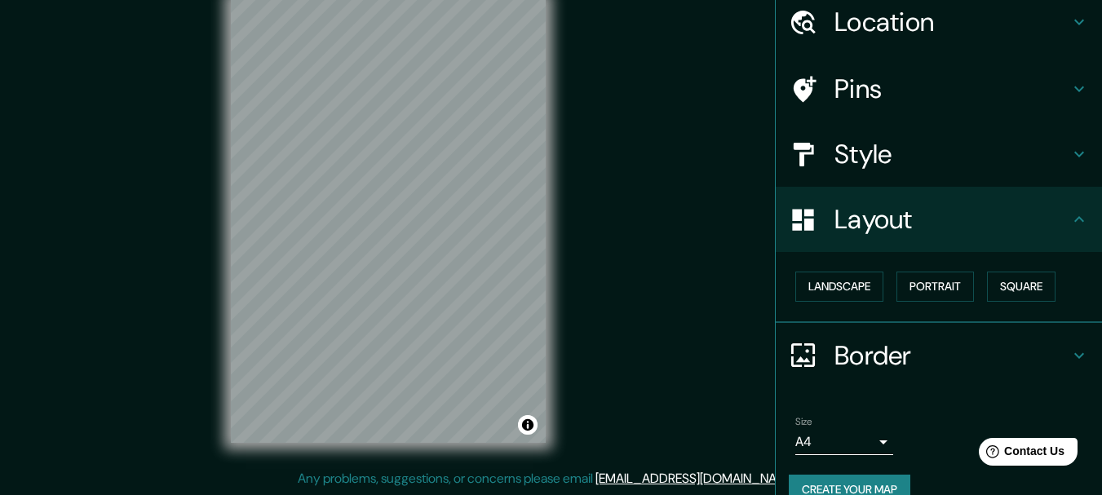
scroll to position [91, 0]
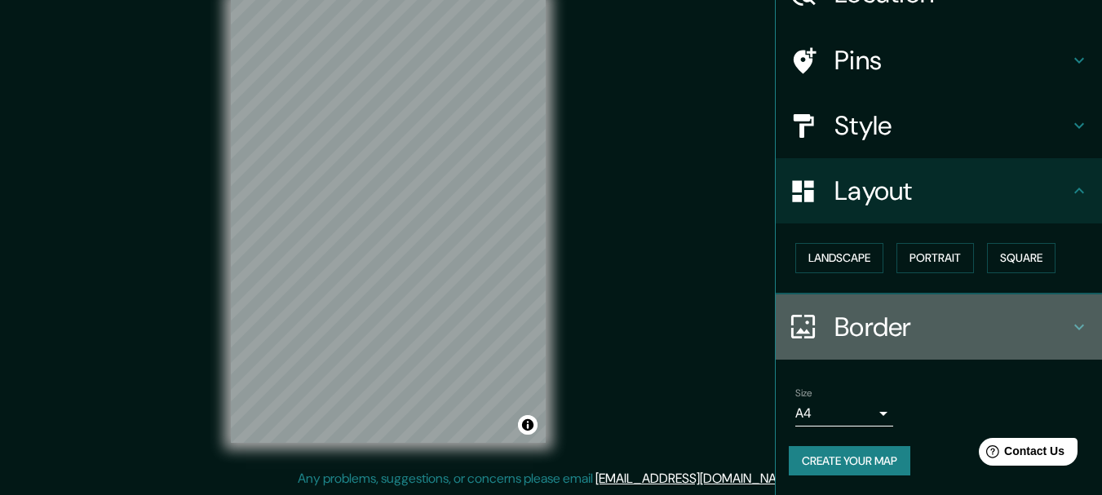
click at [894, 339] on h4 "Border" at bounding box center [951, 327] width 235 height 33
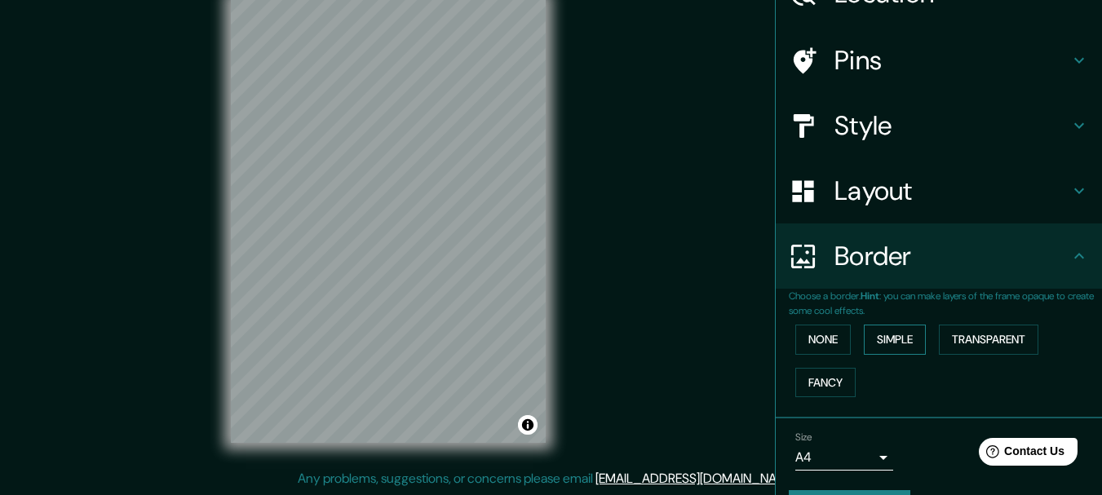
click at [900, 339] on button "Simple" at bounding box center [894, 340] width 62 height 30
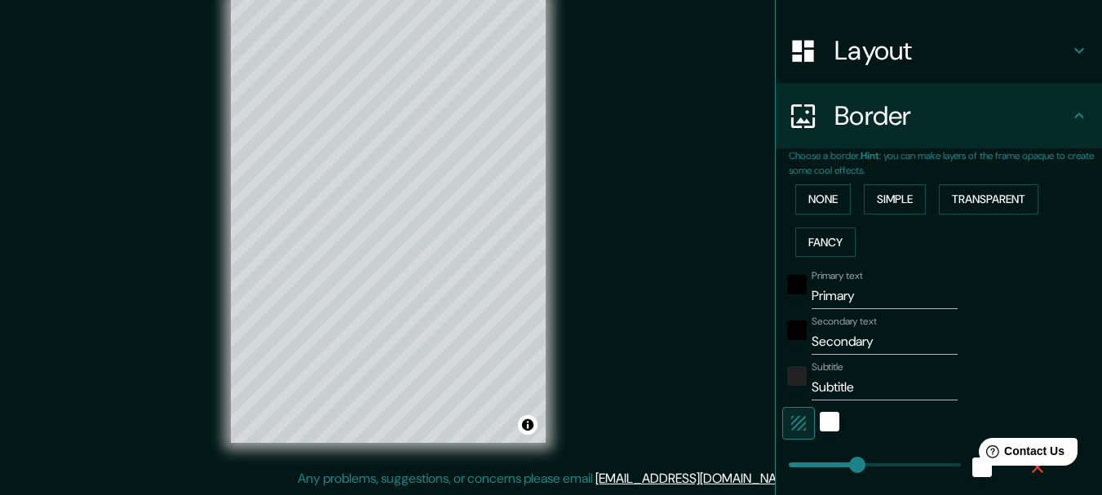
scroll to position [254, 0]
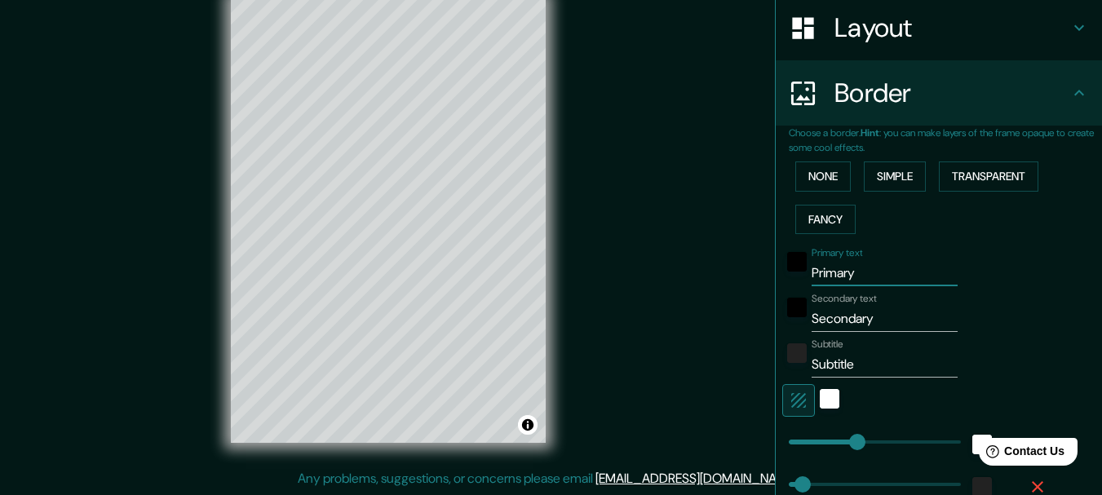
click at [875, 274] on input "Primary" at bounding box center [884, 273] width 146 height 26
type input "M"
type input "154"
type input "31"
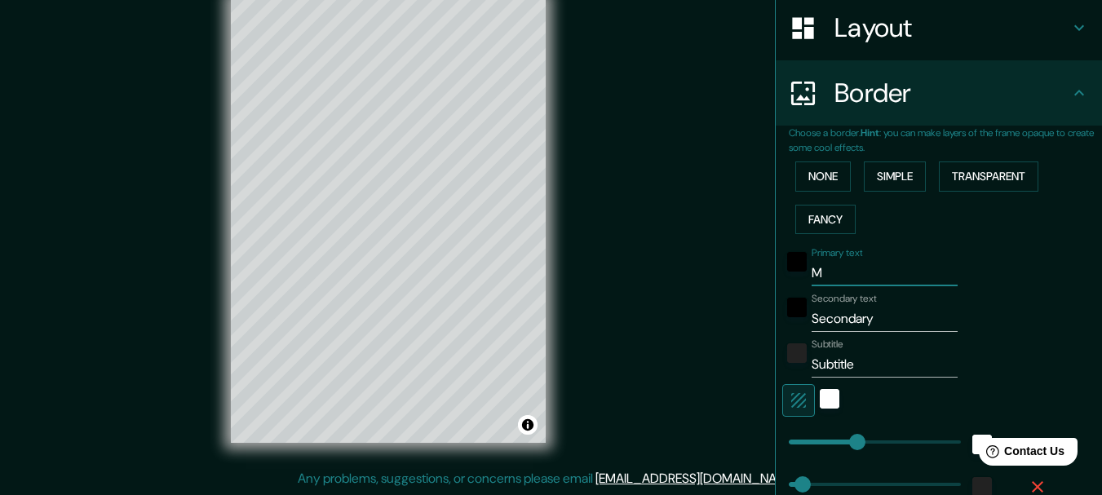
type input "Ma"
type input "154"
type input "31"
type input "Mad"
type input "154"
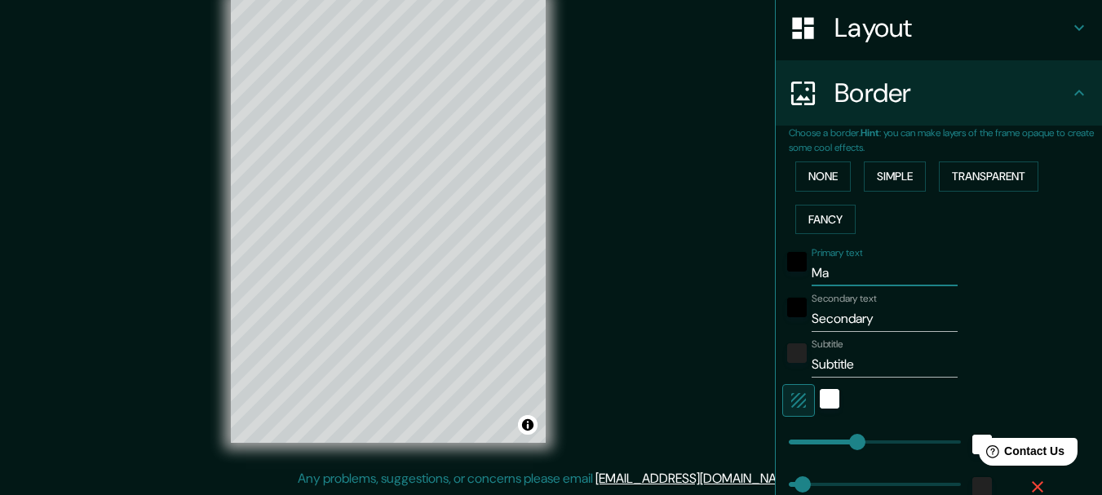
type input "31"
type input "Madr"
type input "154"
type input "31"
type input "Madri"
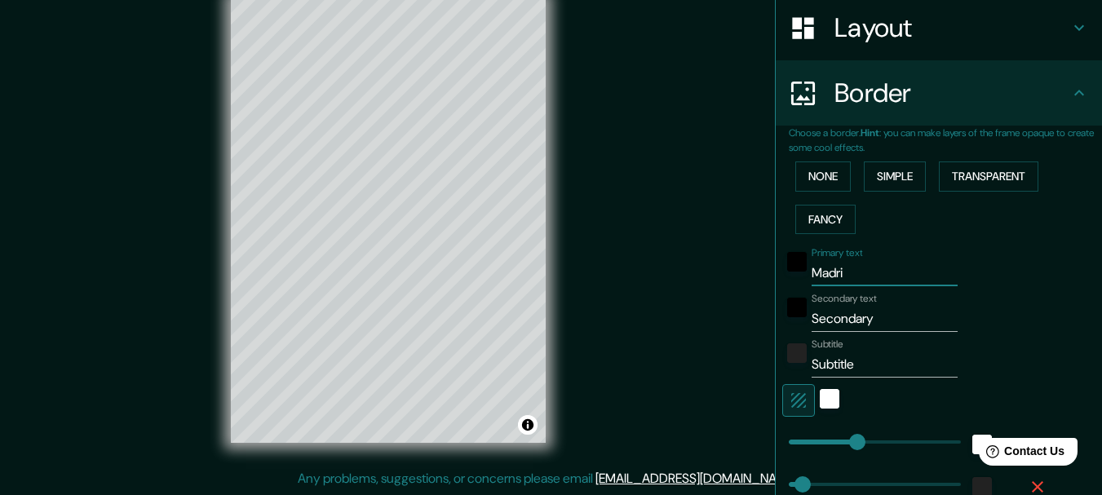
type input "154"
type input "31"
type input "[GEOGRAPHIC_DATA]"
type input "154"
type input "31"
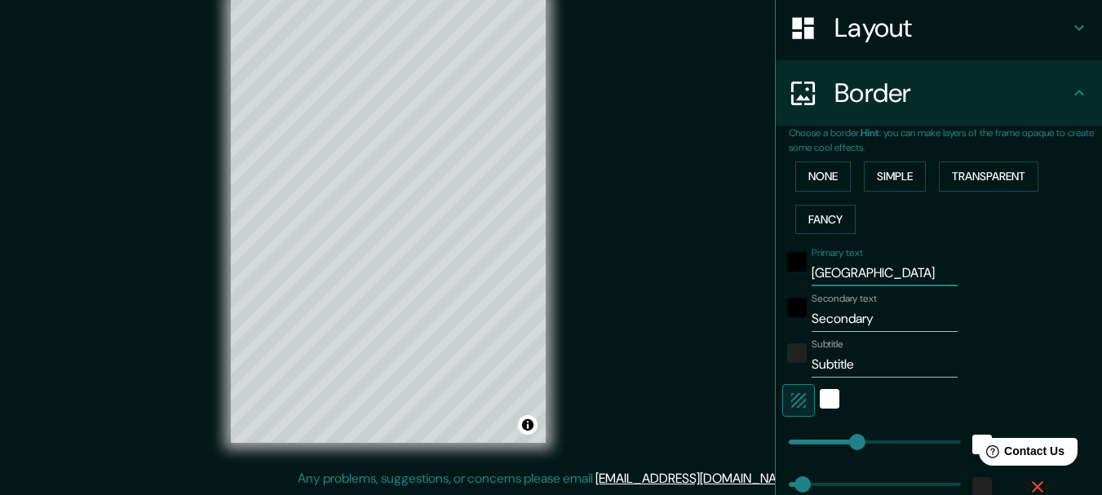
type input "[GEOGRAPHIC_DATA]"
click at [876, 310] on input "Secondary" at bounding box center [884, 319] width 146 height 26
type input "S"
type input "154"
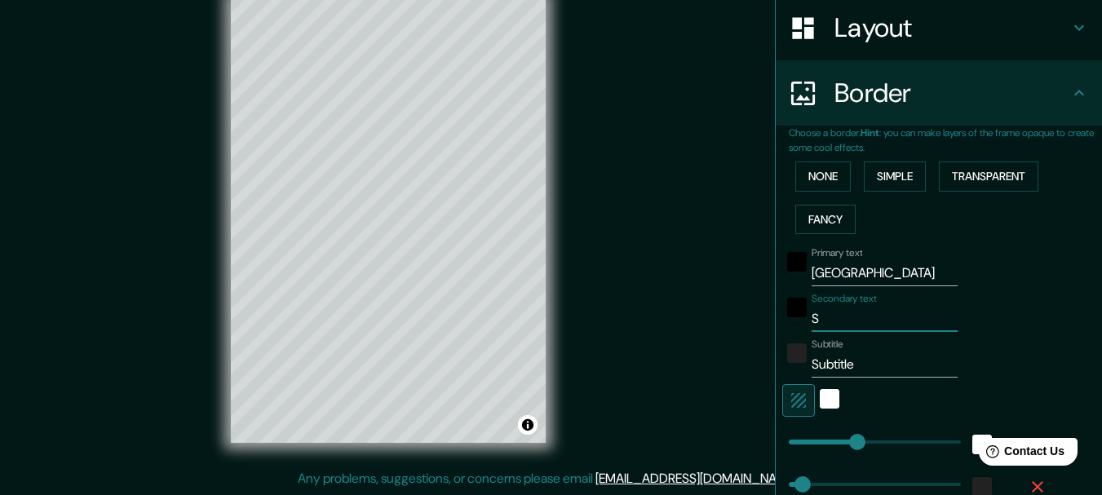
type input "31"
type input "Sp"
type input "154"
type input "31"
type input "Spa"
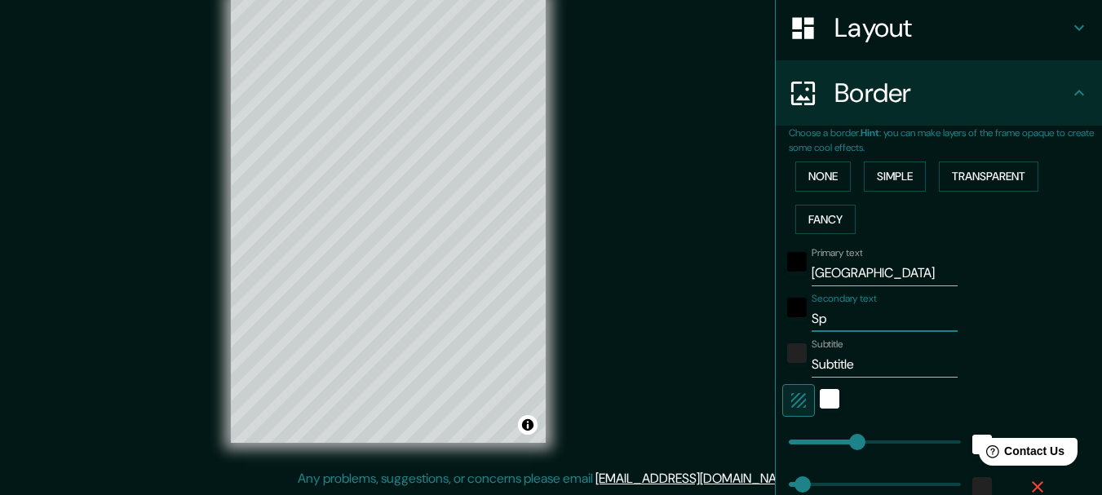
type input "154"
type input "31"
type input "Spai"
type input "154"
type input "31"
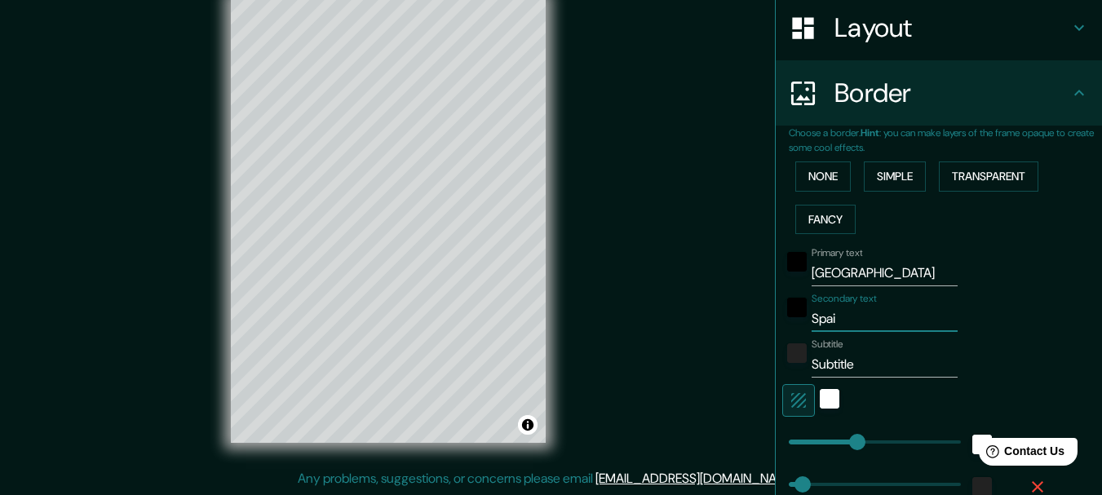
type input "[GEOGRAPHIC_DATA]"
type input "154"
type input "31"
type input "[GEOGRAPHIC_DATA]"
click at [821, 361] on input "Subtitle" at bounding box center [884, 364] width 146 height 26
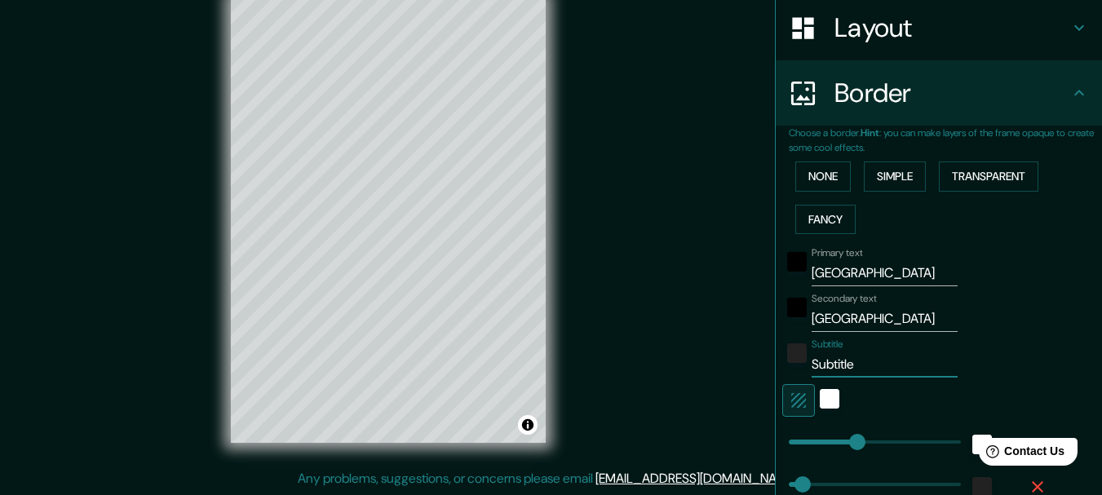
click at [821, 361] on input "Subtitle" at bounding box center [884, 364] width 146 height 26
type input "154"
type input "31"
click at [833, 315] on input "[GEOGRAPHIC_DATA]" at bounding box center [884, 319] width 146 height 26
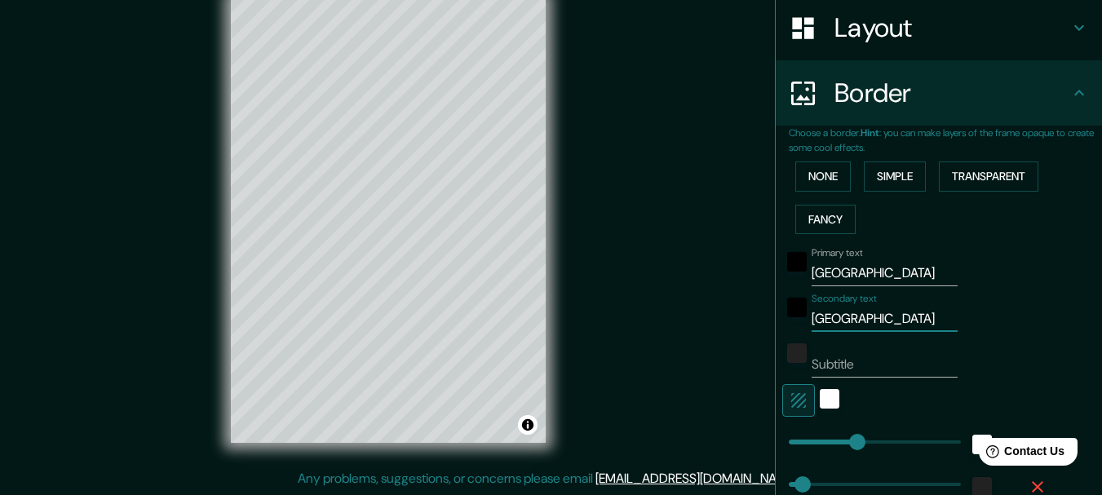
type input "154"
type input "31"
click at [846, 325] on input "Secondary text" at bounding box center [884, 319] width 146 height 26
type input "s"
type input "154"
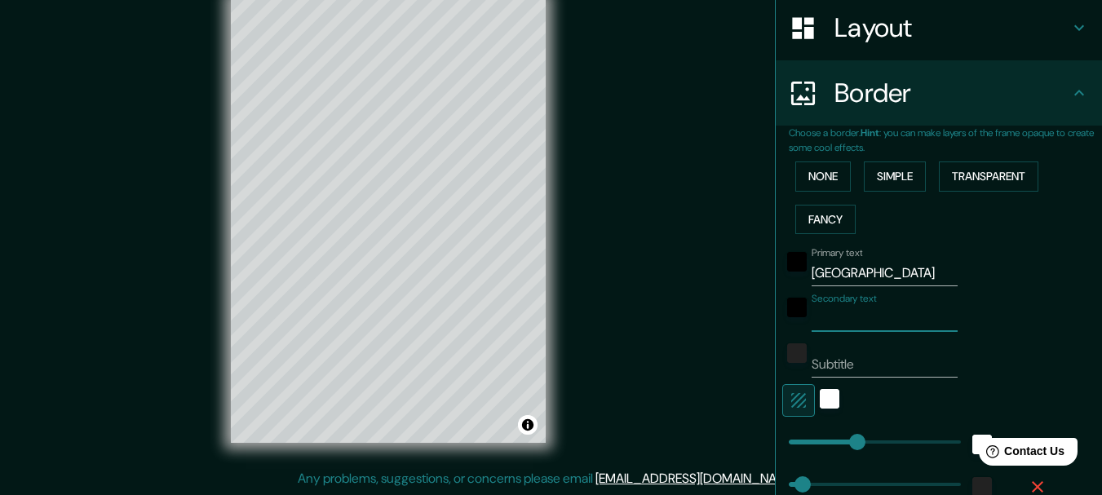
type input "31"
type input "sp"
type input "154"
type input "31"
type input "spa"
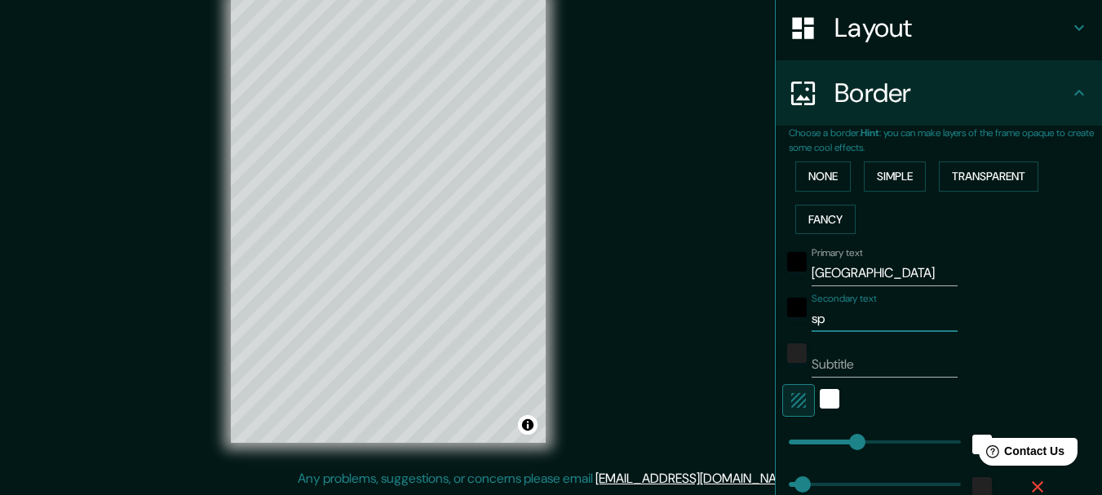
type input "154"
type input "31"
type input "spai"
type input "154"
type input "31"
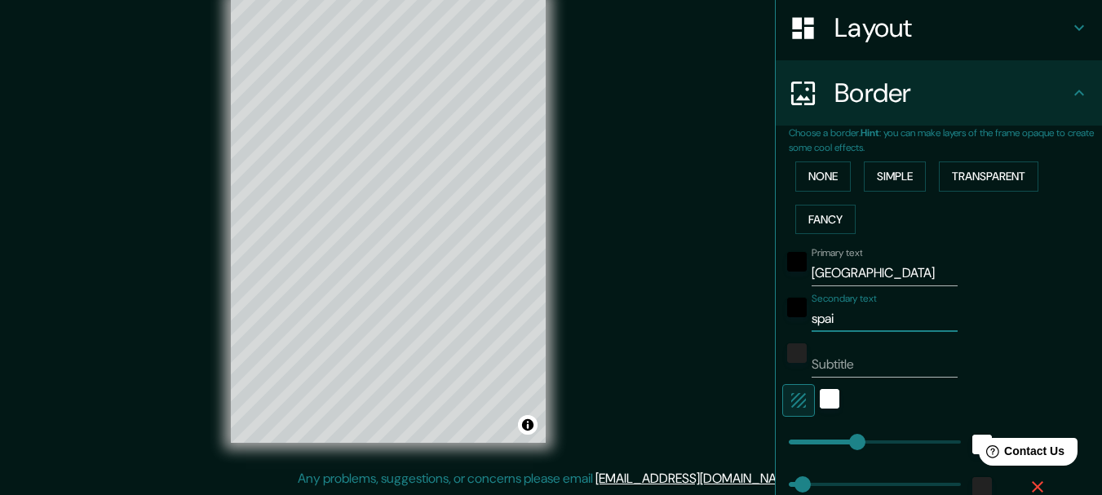
type input "[GEOGRAPHIC_DATA]"
type input "154"
type input "31"
type input "[GEOGRAPHIC_DATA]"
click at [887, 365] on input "Subtitle" at bounding box center [884, 364] width 146 height 26
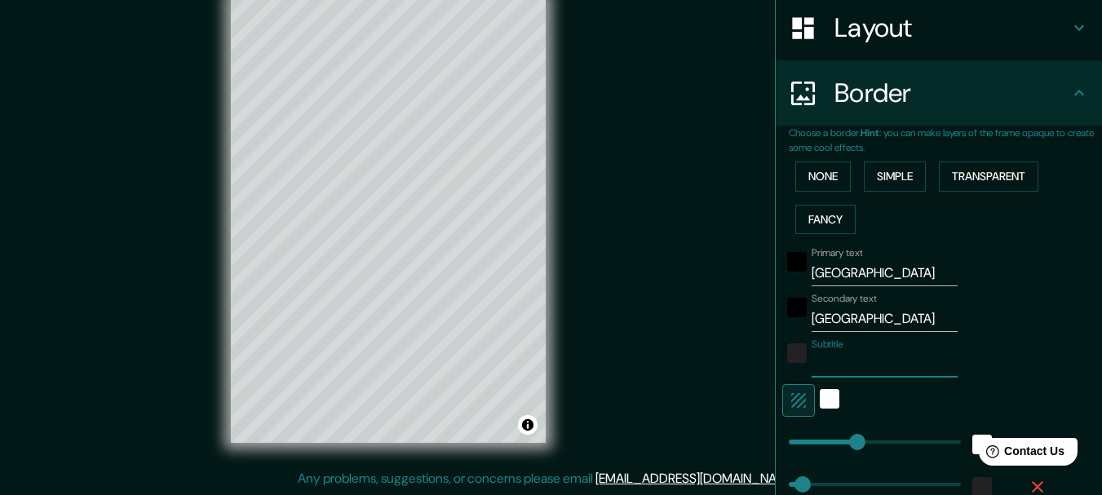
click at [887, 365] on input "Subtitle" at bounding box center [884, 364] width 146 height 26
paste input "40°30′N 3°40′O"
type input "40°30′N 3°40′O"
type input "154"
type input "31"
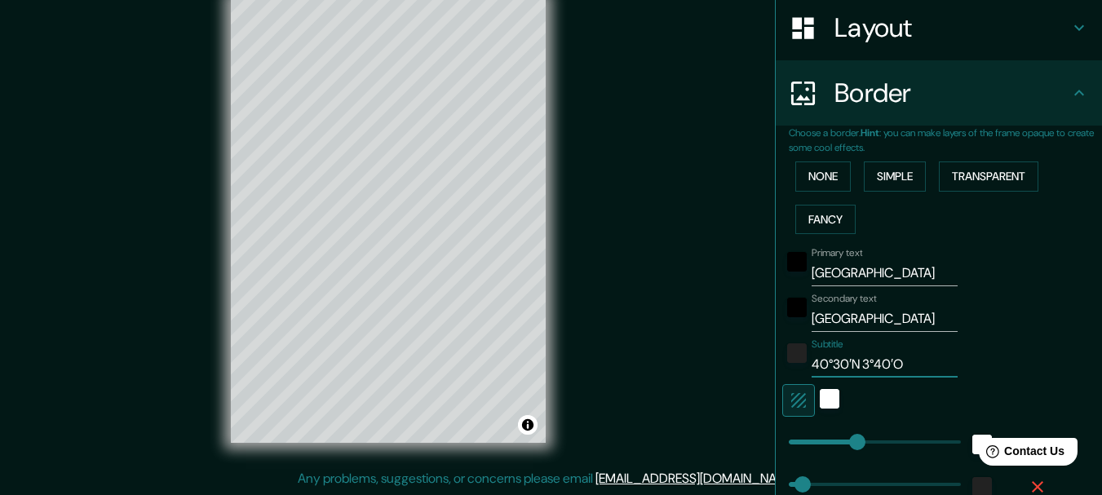
scroll to position [336, 0]
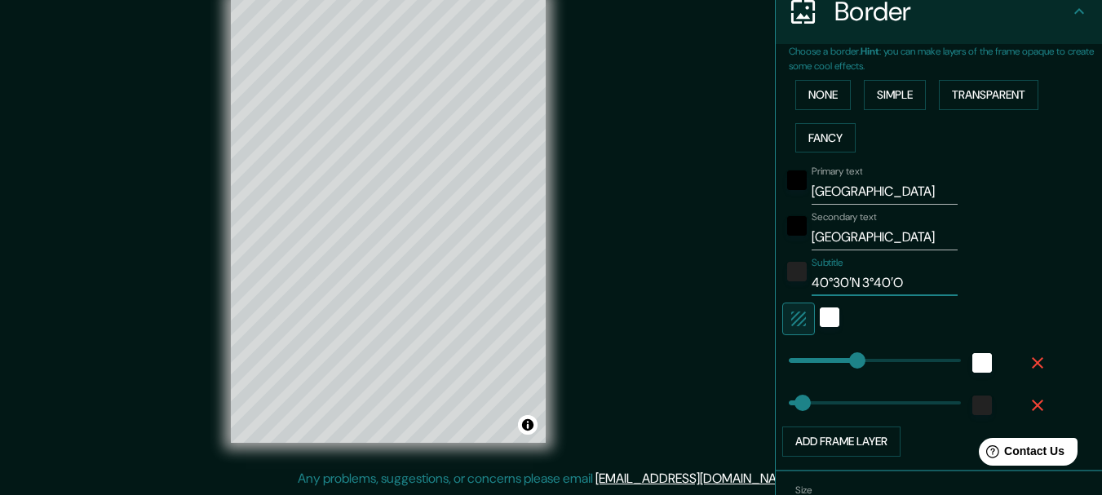
type input "154"
type input "40°30′N 3°40′O"
type input "110"
drag, startPoint x: 846, startPoint y: 356, endPoint x: 825, endPoint y: 353, distance: 20.6
type input "0"
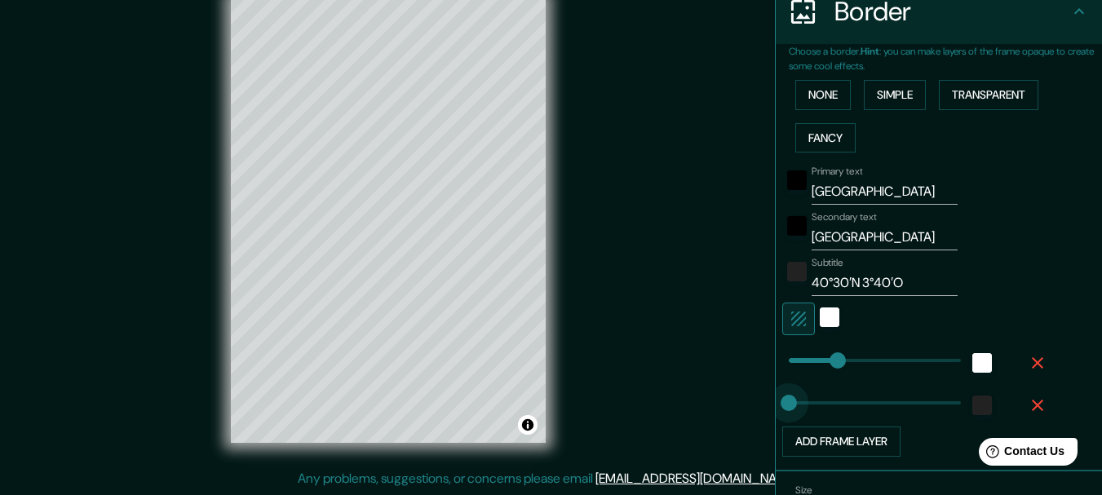
drag, startPoint x: 796, startPoint y: 400, endPoint x: 728, endPoint y: 403, distance: 67.8
type input "90"
drag, startPoint x: 789, startPoint y: 395, endPoint x: 816, endPoint y: 397, distance: 27.0
type input "70"
drag, startPoint x: 825, startPoint y: 354, endPoint x: 806, endPoint y: 353, distance: 18.8
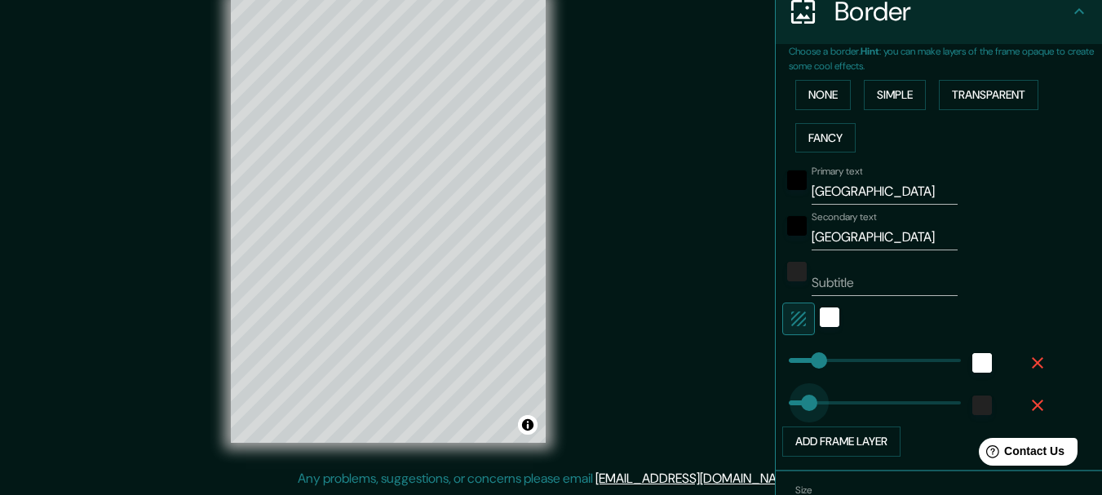
type input "60"
drag, startPoint x: 814, startPoint y: 408, endPoint x: 803, endPoint y: 401, distance: 12.9
type input "216"
drag, startPoint x: 806, startPoint y: 361, endPoint x: 872, endPoint y: 361, distance: 66.0
type input "137"
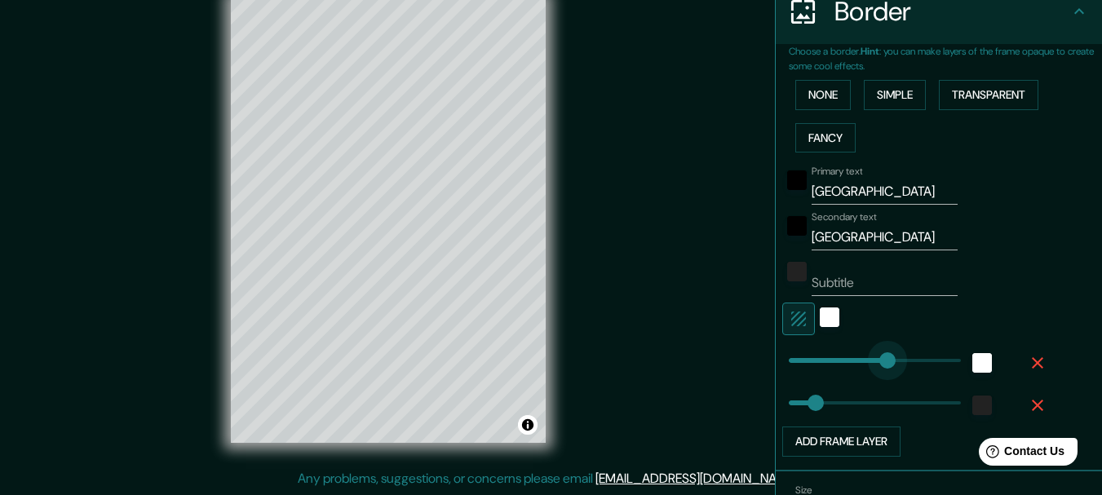
drag, startPoint x: 872, startPoint y: 361, endPoint x: 837, endPoint y: 361, distance: 35.1
click at [1027, 362] on icon "button" at bounding box center [1037, 363] width 20 height 20
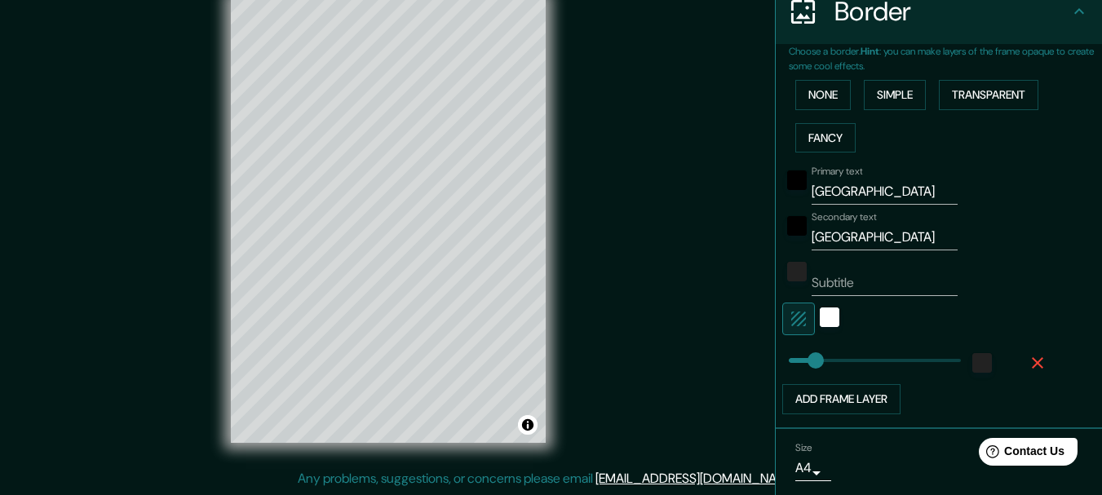
click at [1027, 364] on icon "button" at bounding box center [1037, 363] width 20 height 20
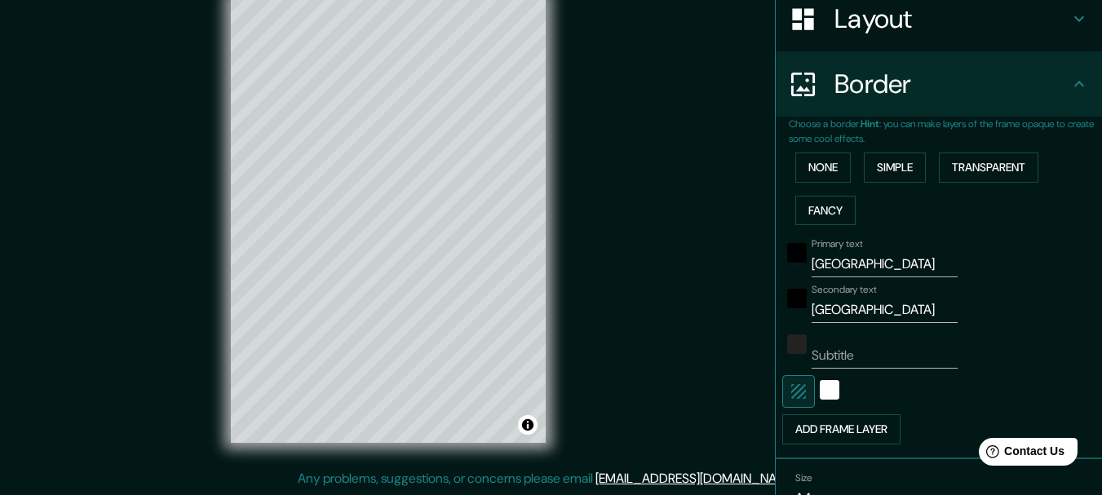
scroll to position [173, 0]
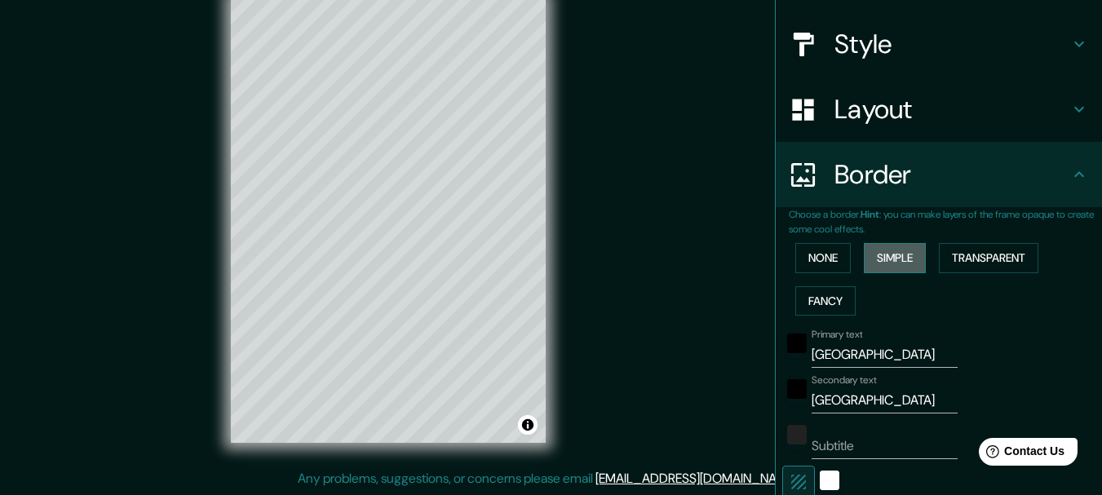
click at [905, 263] on button "Simple" at bounding box center [894, 258] width 62 height 30
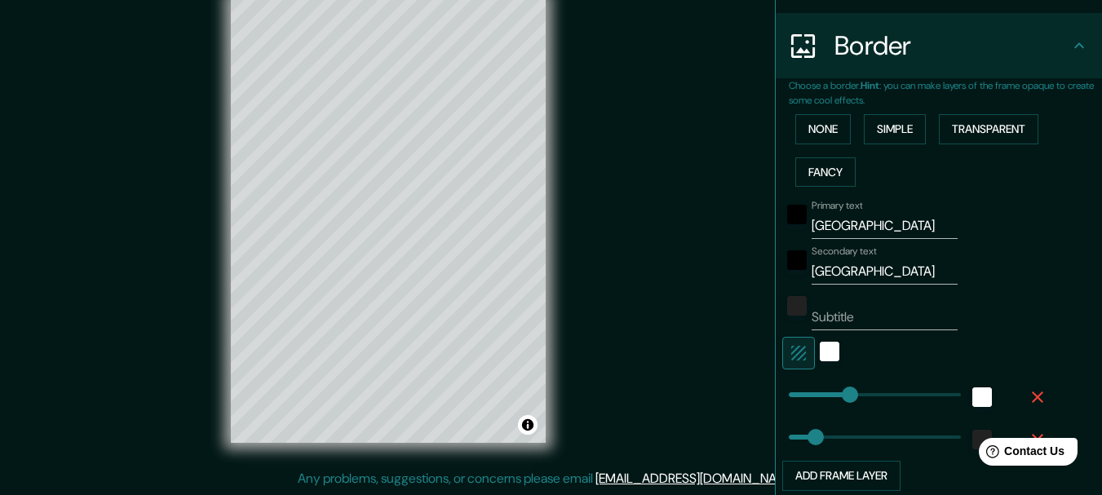
scroll to position [417, 0]
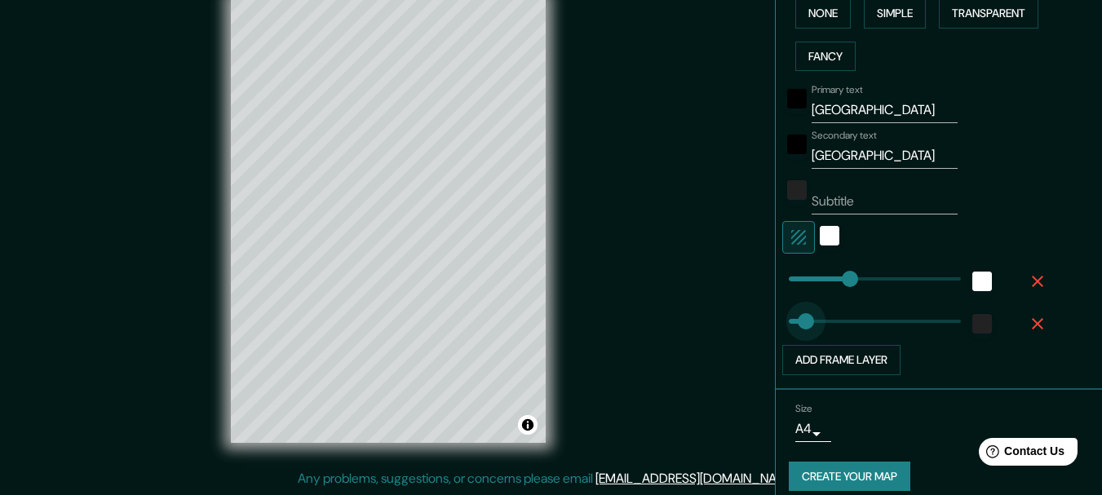
type input "29"
drag, startPoint x: 805, startPoint y: 321, endPoint x: 788, endPoint y: 321, distance: 16.3
type input "0"
drag, startPoint x: 788, startPoint y: 321, endPoint x: 773, endPoint y: 320, distance: 15.6
type input "22"
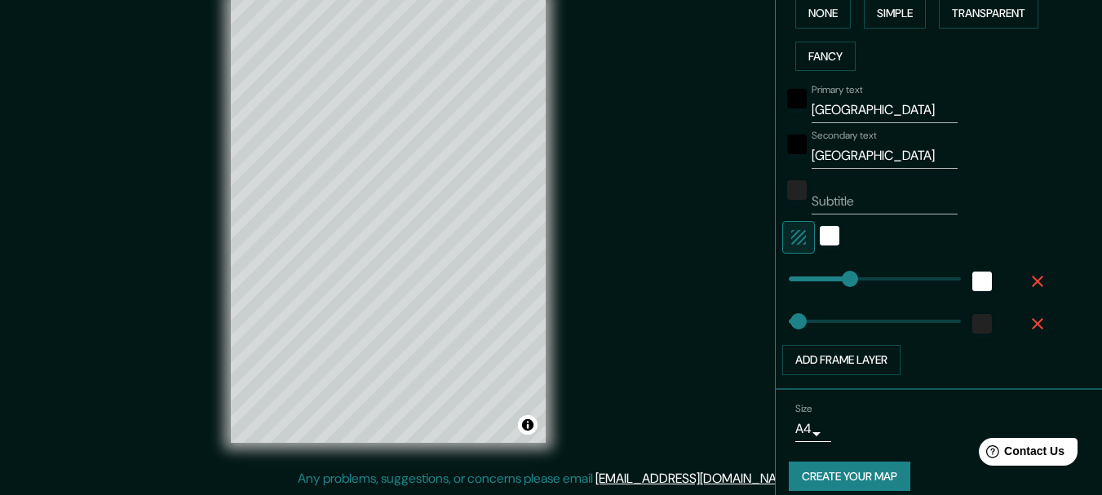
click at [826, 113] on input "[GEOGRAPHIC_DATA]" at bounding box center [884, 110] width 146 height 26
type input "[GEOGRAPHIC_DATA]"
click at [850, 150] on input "[GEOGRAPHIC_DATA]" at bounding box center [884, 156] width 146 height 26
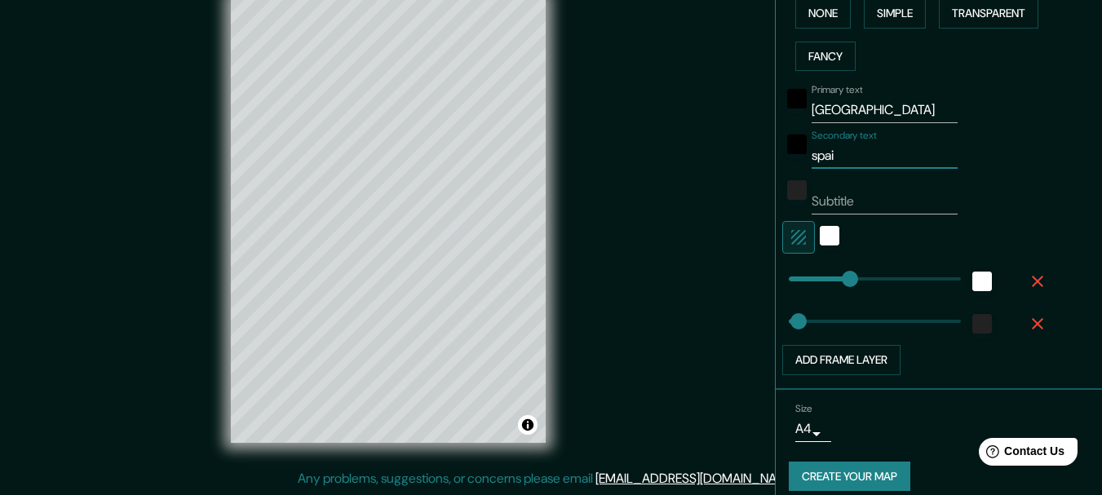
type input "[GEOGRAPHIC_DATA]"
click at [834, 200] on input "Subtitle" at bounding box center [884, 201] width 146 height 26
paste input "40°30′N 3°40′O"
type input "40°30′N 3°40′O"
click at [1053, 201] on div "Primary text madrid Secondary text [GEOGRAPHIC_DATA] Subtitle 40°30′N 3°40′O Ad…" at bounding box center [944, 226] width 313 height 298
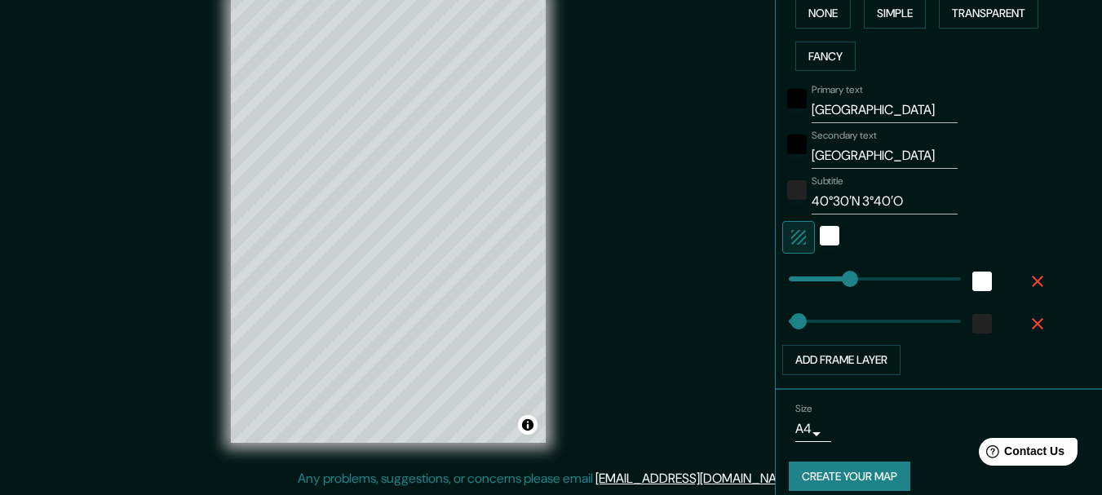
click at [842, 110] on input "[GEOGRAPHIC_DATA]" at bounding box center [884, 110] width 146 height 26
click at [853, 157] on input "[GEOGRAPHIC_DATA]" at bounding box center [884, 156] width 146 height 26
click at [841, 204] on input "40°30′N 3°40′O" at bounding box center [884, 201] width 146 height 26
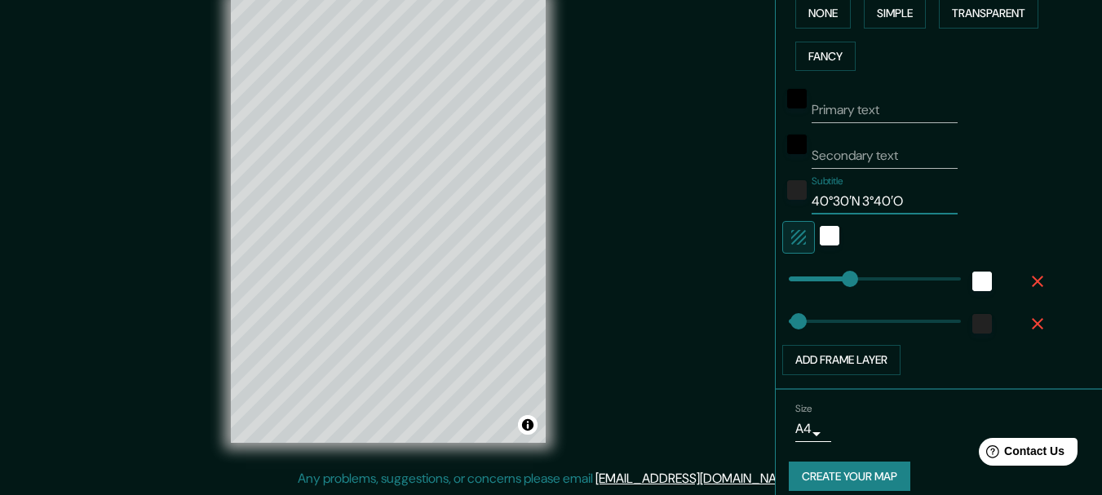
click at [841, 204] on input "40°30′N 3°40′O" at bounding box center [884, 201] width 146 height 26
type input "40°30N 3°40′O"
click at [890, 192] on input "40°30N 3°40′O" at bounding box center [884, 201] width 146 height 26
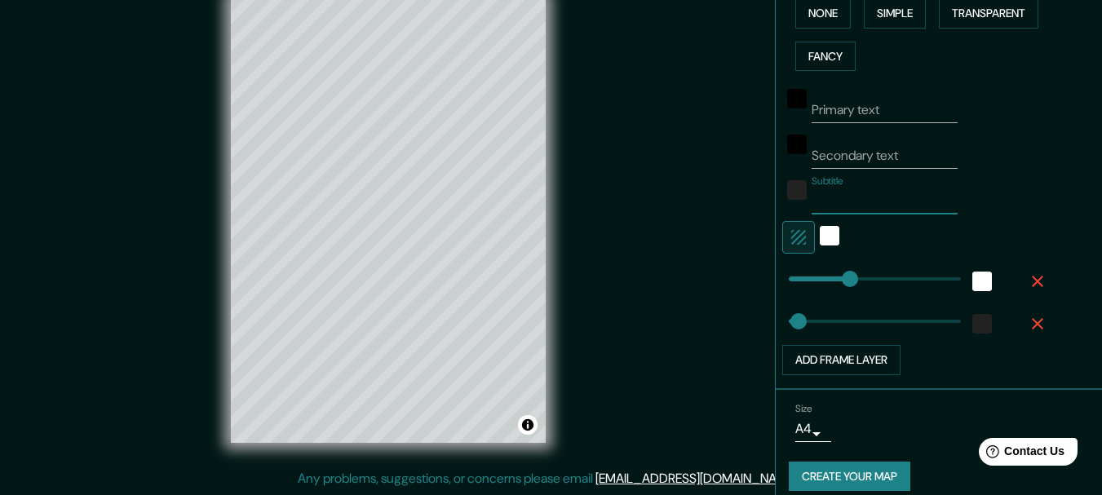
click at [974, 171] on div "Primary text Secondary text Subtitle Add frame layer" at bounding box center [918, 226] width 261 height 298
click at [861, 482] on button "Create your map" at bounding box center [848, 476] width 121 height 30
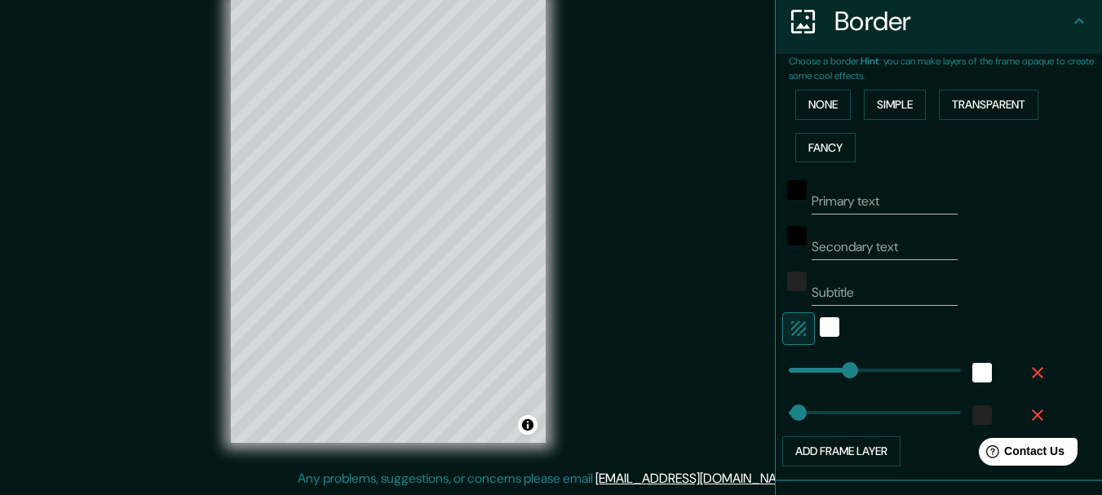
scroll to position [433, 0]
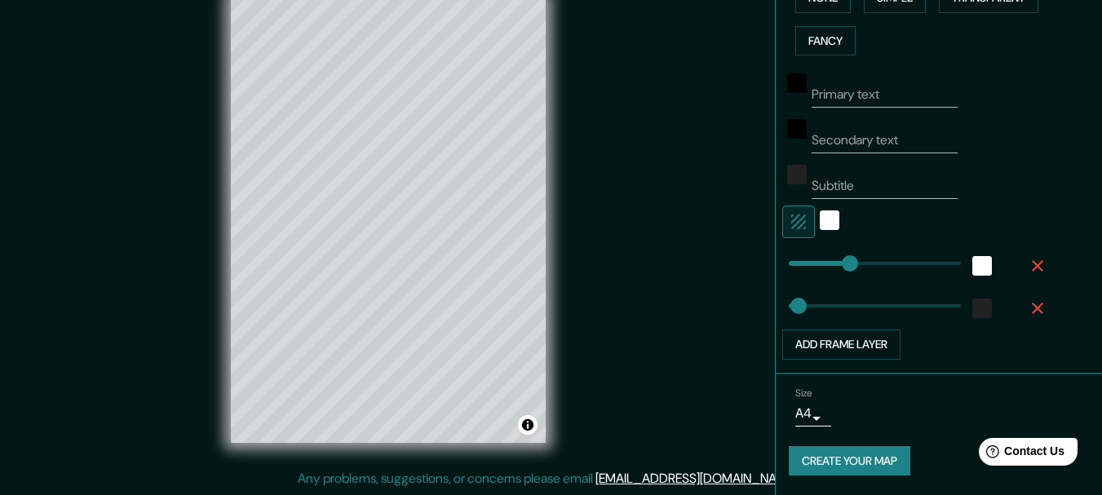
click at [840, 456] on button "Create your map" at bounding box center [848, 461] width 121 height 30
click at [786, 413] on body "Mappin Location [GEOGRAPHIC_DATA], [GEOGRAPHIC_DATA], [GEOGRAPHIC_DATA] Pins St…" at bounding box center [551, 218] width 1102 height 495
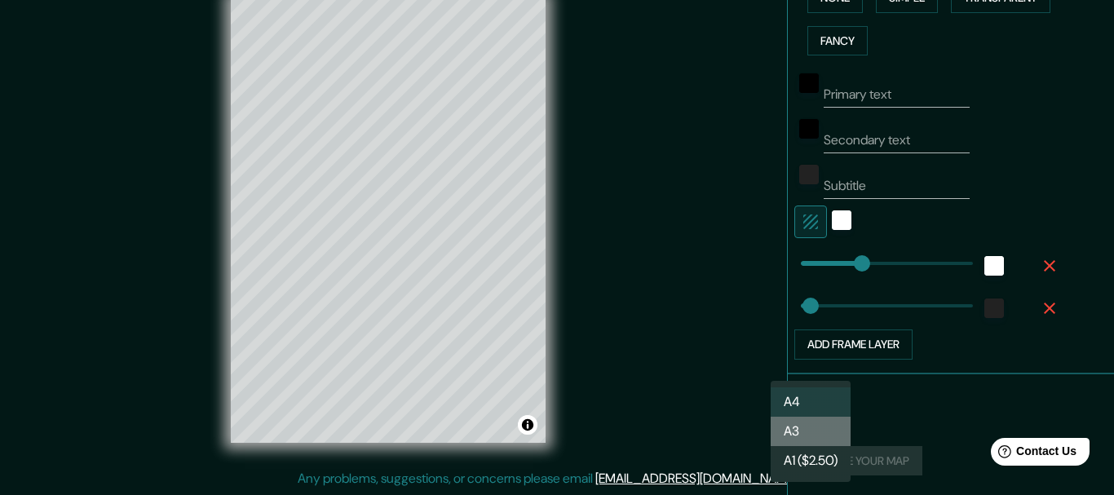
click at [806, 434] on li "A3" at bounding box center [810, 431] width 80 height 29
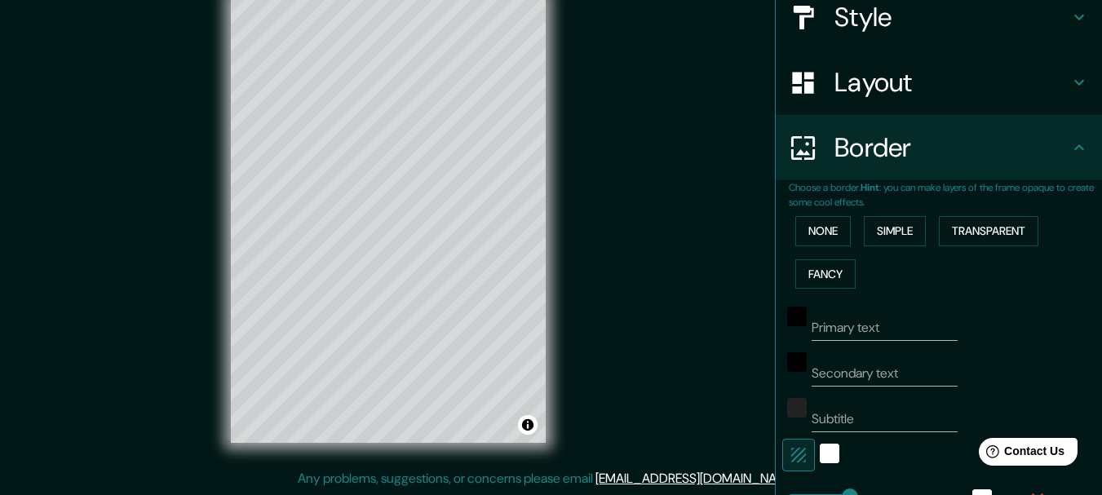
scroll to position [107, 0]
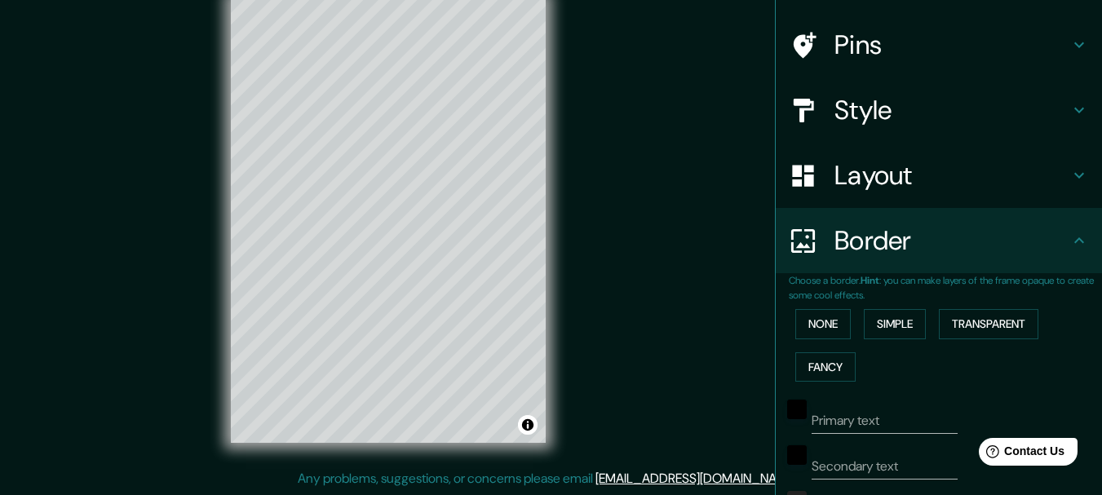
click at [1009, 228] on h4 "Border" at bounding box center [951, 240] width 235 height 33
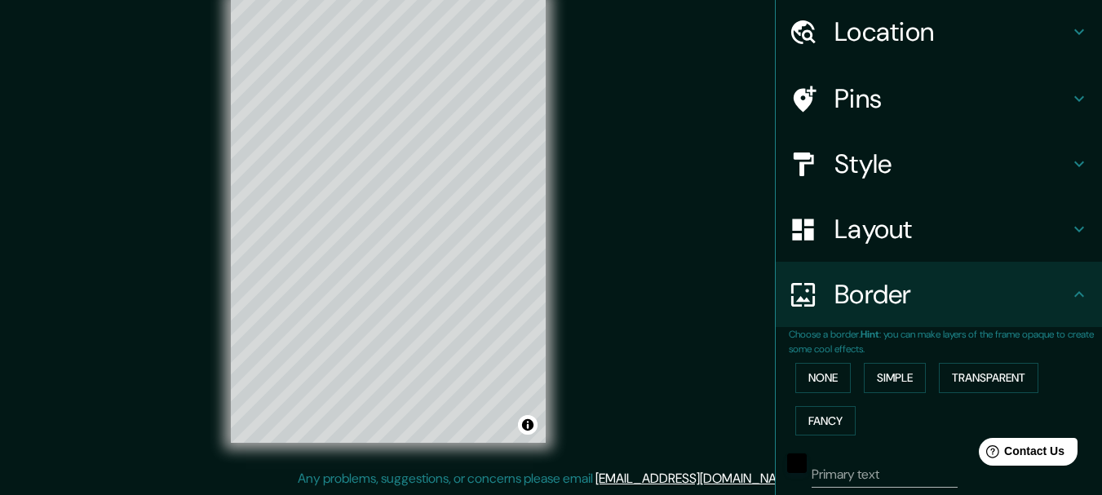
scroll to position [82, 0]
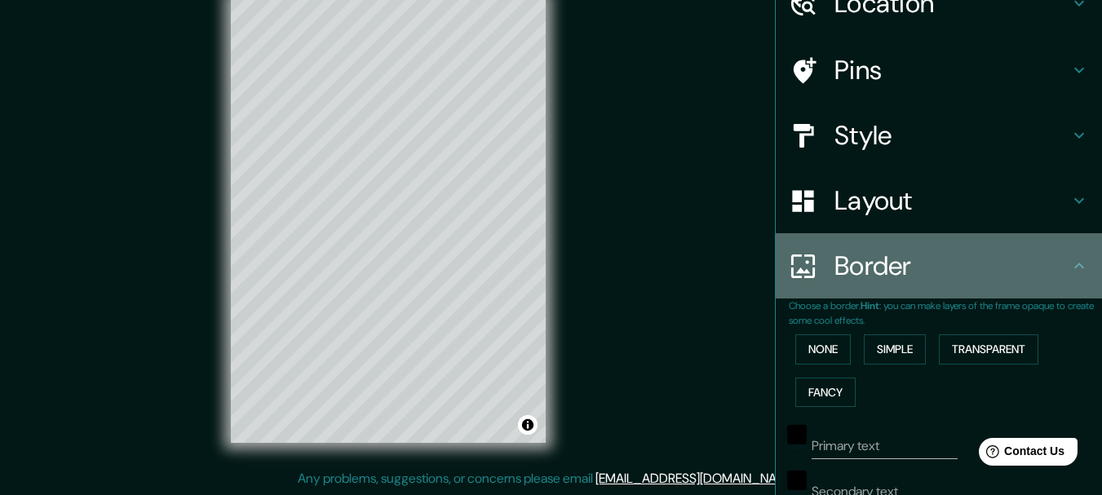
click at [1069, 263] on icon at bounding box center [1079, 266] width 20 height 20
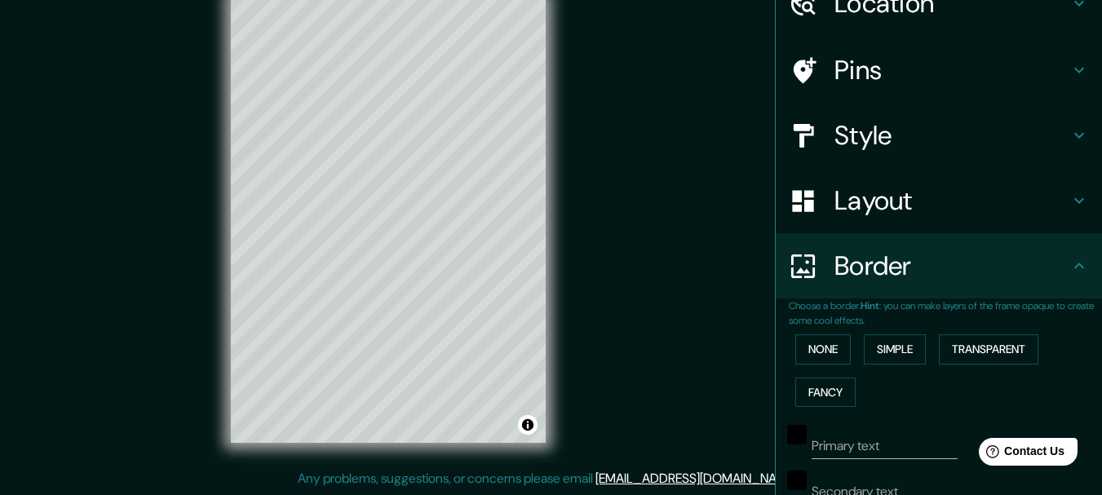
click at [1034, 181] on div "Layout" at bounding box center [938, 200] width 326 height 65
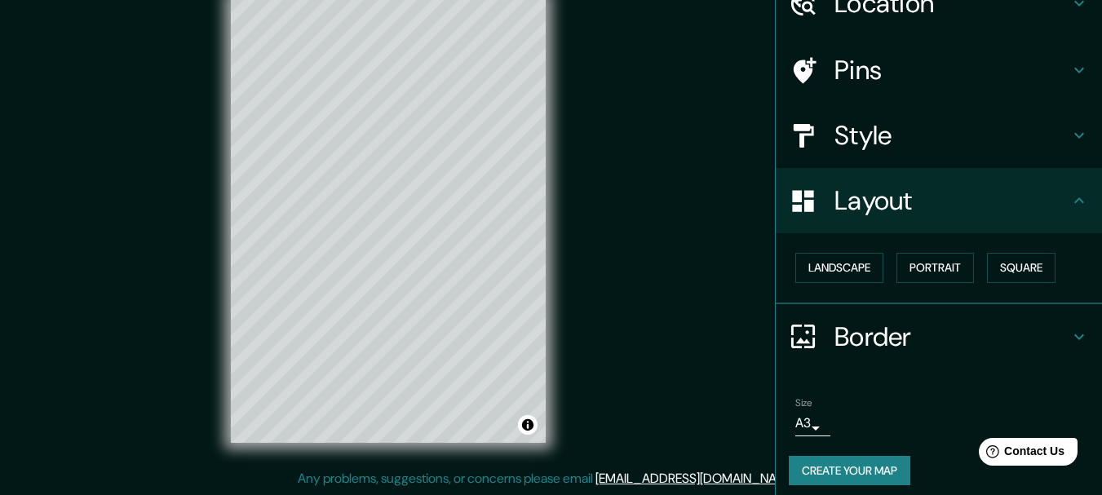
click at [932, 208] on h4 "Layout" at bounding box center [951, 200] width 235 height 33
click at [949, 152] on div "Style" at bounding box center [938, 135] width 326 height 65
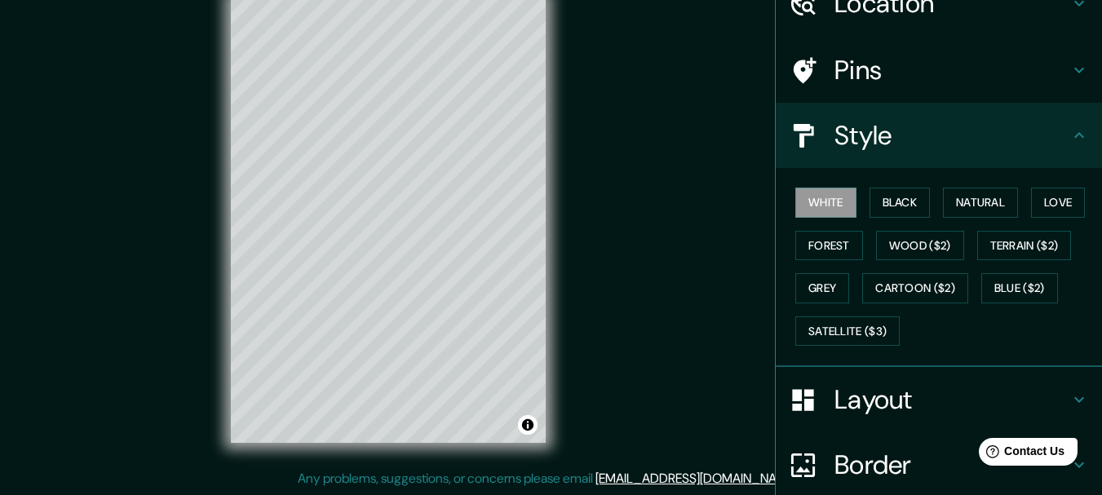
click at [955, 139] on h4 "Style" at bounding box center [951, 135] width 235 height 33
click at [917, 73] on h4 "Pins" at bounding box center [951, 70] width 235 height 33
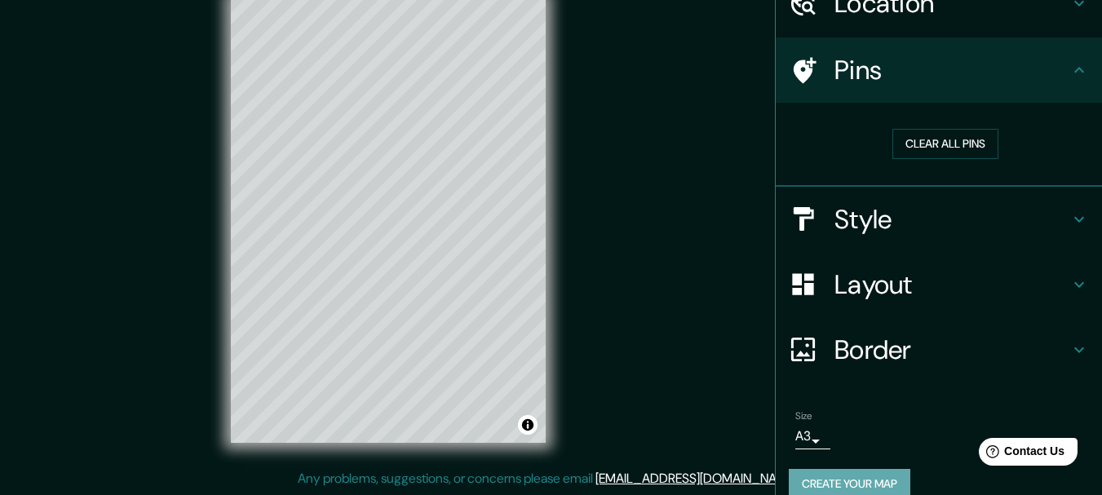
click at [848, 478] on button "Create your map" at bounding box center [848, 484] width 121 height 30
